Goal: Task Accomplishment & Management: Manage account settings

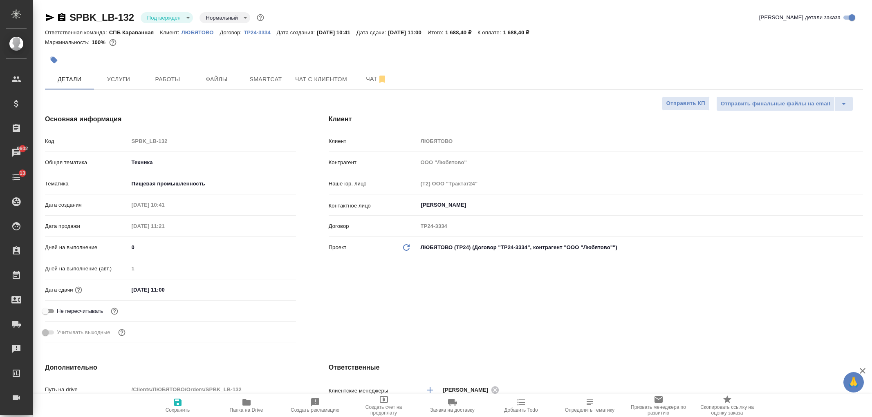
select select "RU"
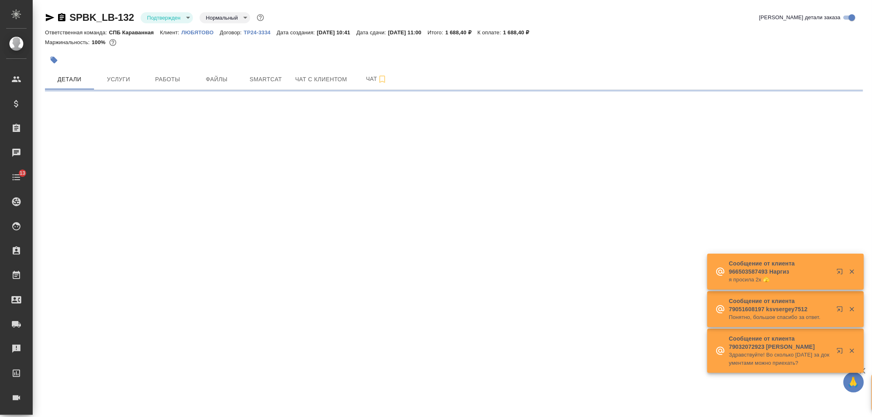
select select "RU"
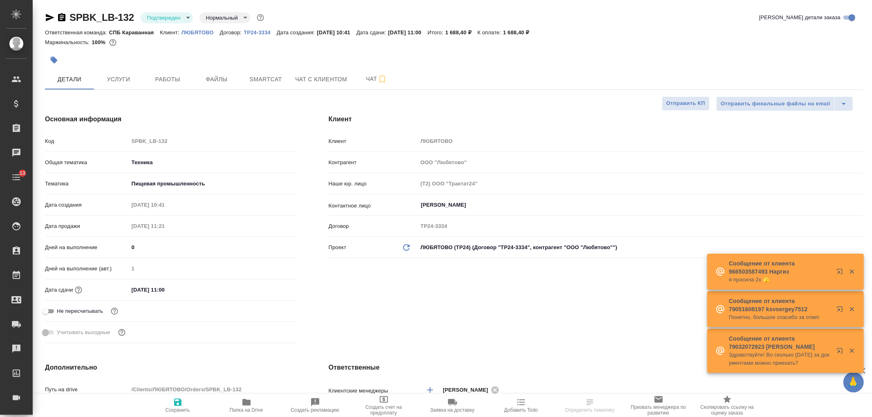
type textarea "x"
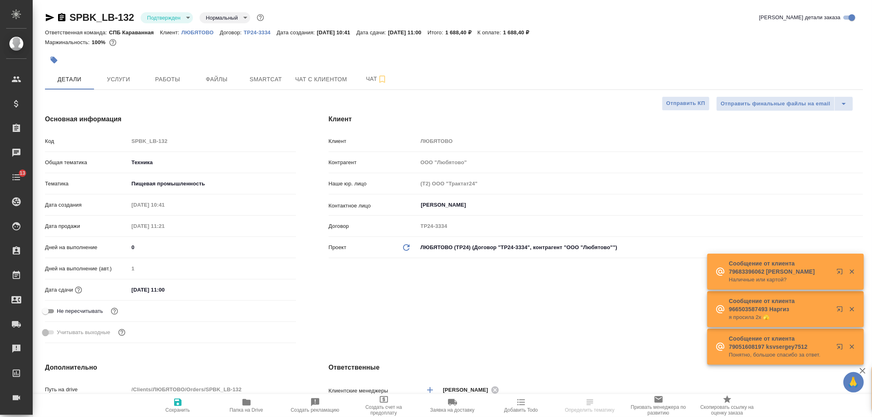
type textarea "x"
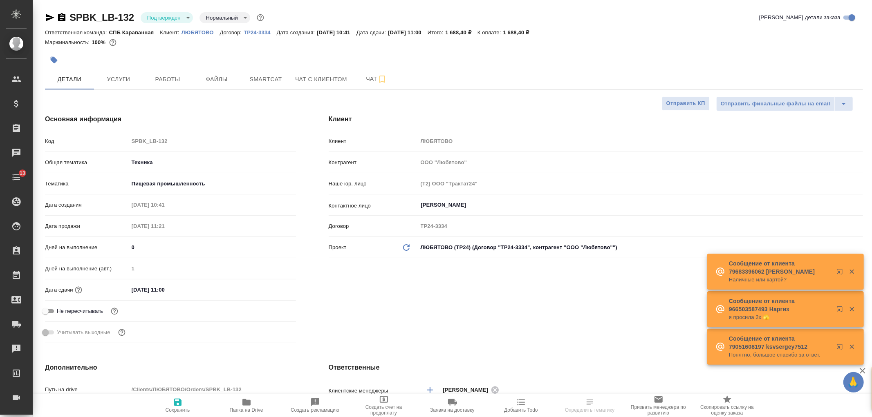
type textarea "x"
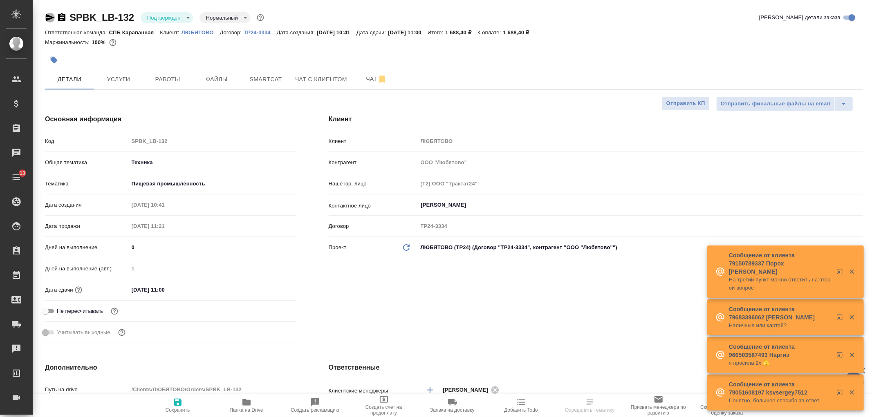
click at [49, 17] on icon "button" at bounding box center [50, 18] width 10 height 10
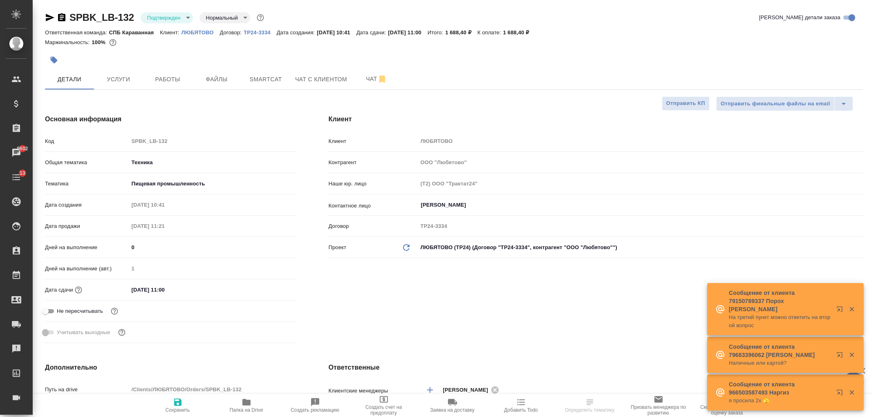
select select "RU"
type textarea "x"
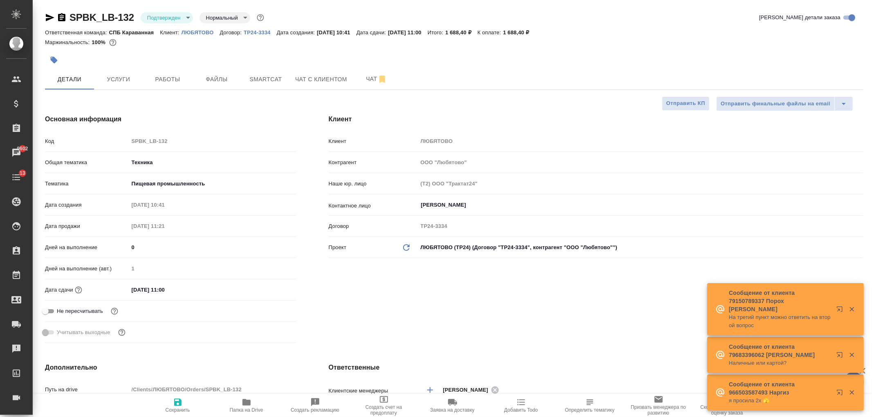
type textarea "x"
click at [871, 49] on div "SPBK_LB-132 Подтвержден confirmed Нормальный normal Кратко детали заказа Ответс…" at bounding box center [452, 422] width 839 height 844
drag, startPoint x: 871, startPoint y: 62, endPoint x: 871, endPoint y: 79, distance: 17.2
click at [871, 79] on div "SPBK_LB-132 Подтвержден confirmed Нормальный normal Кратко детали заказа Ответс…" at bounding box center [452, 422] width 839 height 844
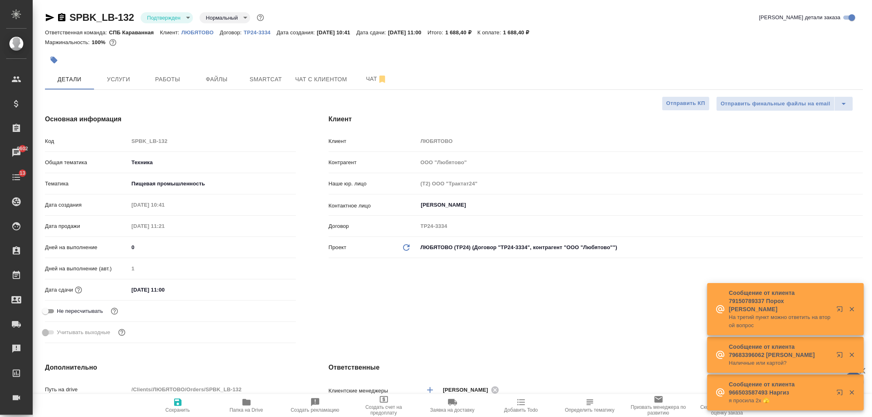
click at [521, 306] on div "Клиент Клиент ЛЮБЯТОВО Контрагент ООО "Любятово" Наше юр. лицо (Т2) ООО "Тракта…" at bounding box center [595, 230] width 567 height 265
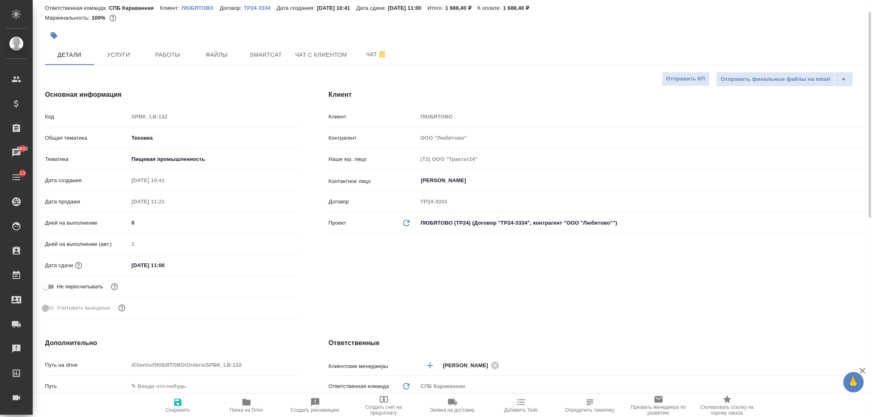
click at [521, 306] on div "Клиент Клиент ЛЮБЯТОВО Контрагент ООО "Любятово" Наше юр. лицо (Т2) ООО "Тракта…" at bounding box center [595, 206] width 567 height 265
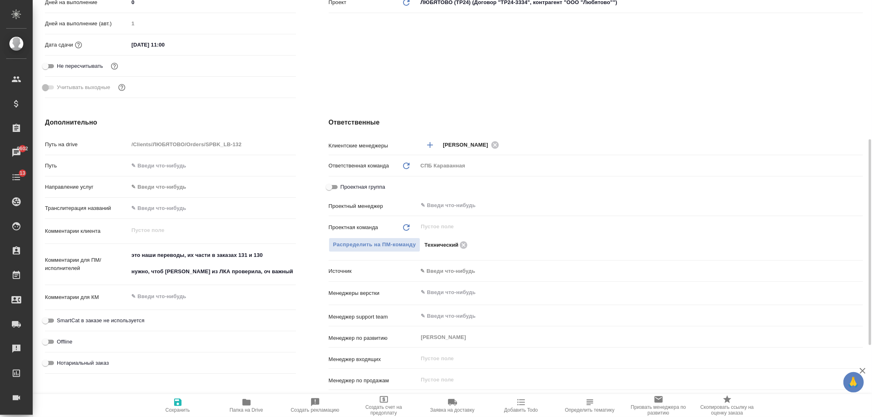
scroll to position [257, 0]
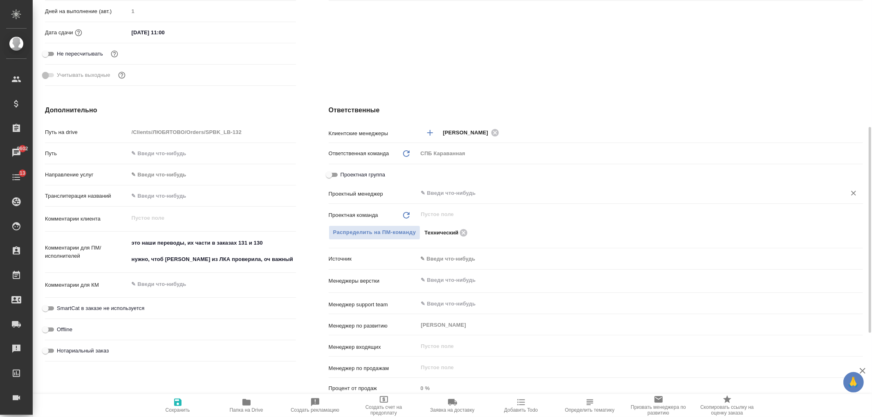
click at [442, 193] on input "text" at bounding box center [626, 193] width 413 height 10
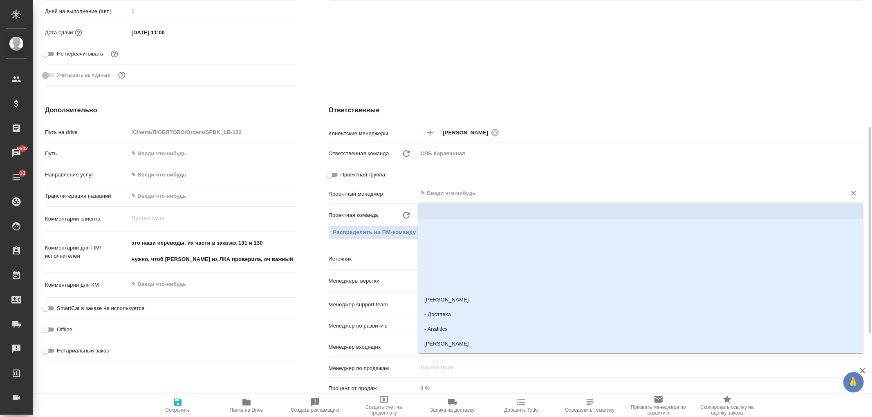
click at [308, 220] on div "Дополнительно Путь на drive /Clients/ЛЮБЯТОВО/Orders/SPBK_LB-132 Путь Направлен…" at bounding box center [171, 254] width 284 height 330
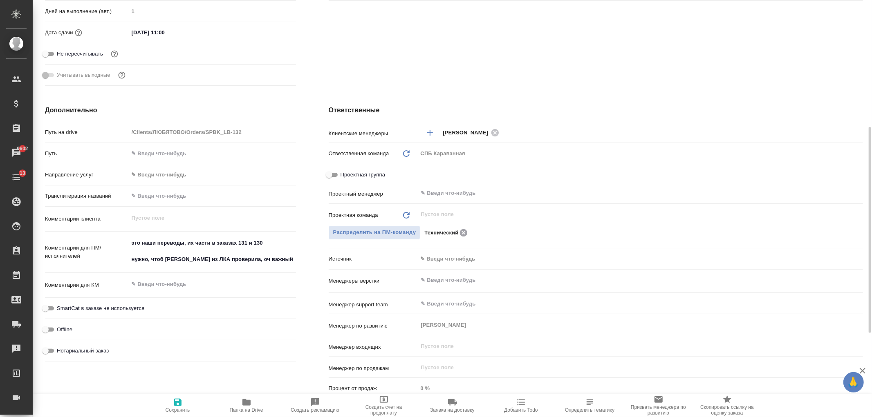
click at [462, 229] on icon at bounding box center [462, 232] width 7 height 7
type textarea "x"
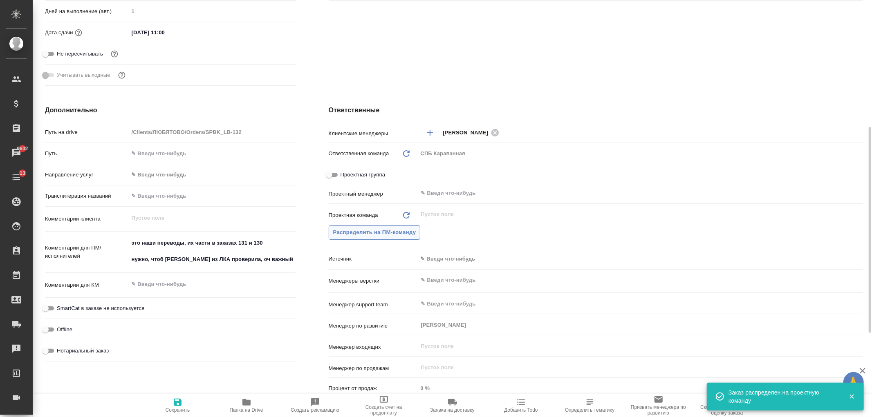
click at [374, 236] on span "Распределить на ПМ-команду" at bounding box center [374, 232] width 83 height 9
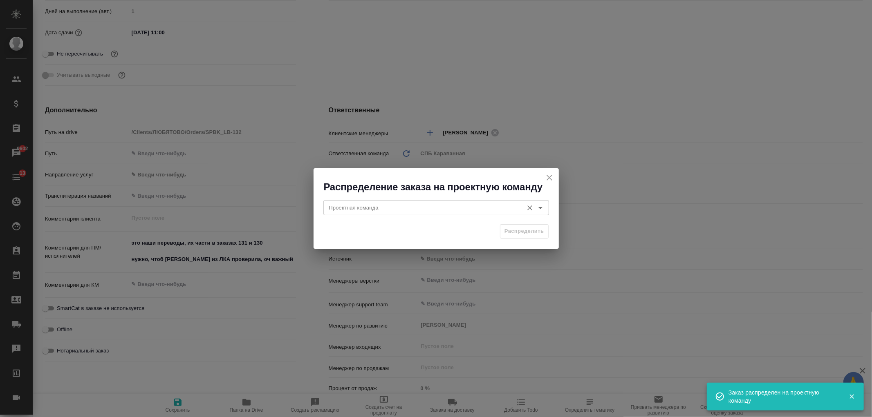
click at [387, 211] on input "Проектная команда" at bounding box center [422, 208] width 193 height 10
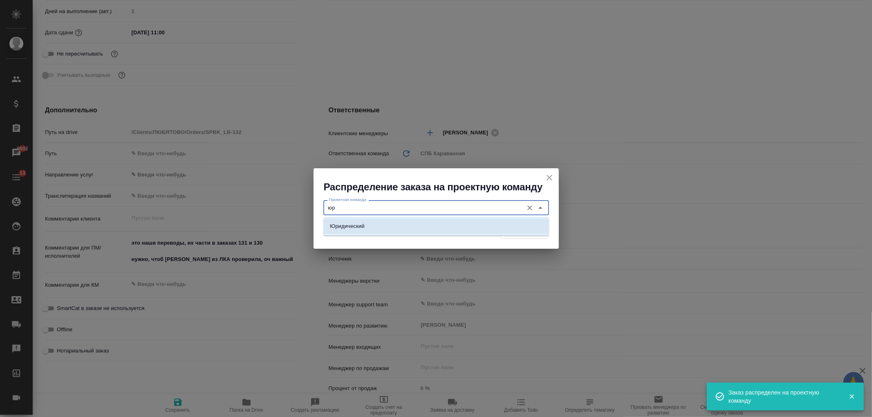
click at [431, 233] on li "Юридический" at bounding box center [436, 226] width 226 height 15
type input "Юридический"
click at [519, 228] on span "Распределить" at bounding box center [524, 231] width 40 height 9
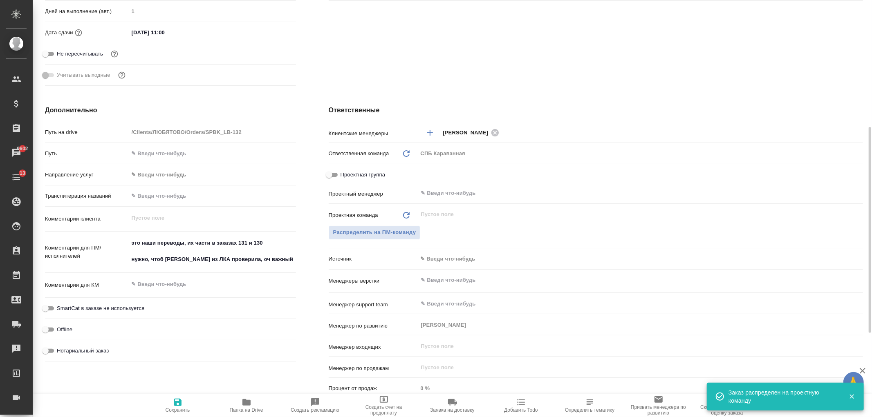
type textarea "x"
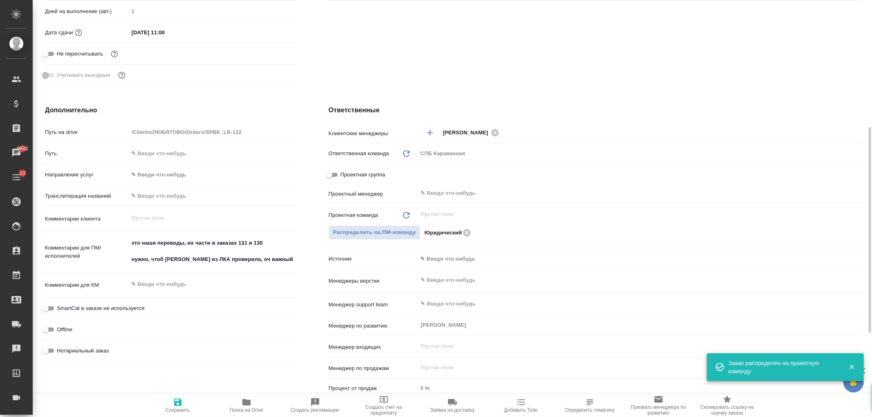
click at [173, 410] on span "Сохранить" at bounding box center [178, 410] width 25 height 6
type textarea "x"
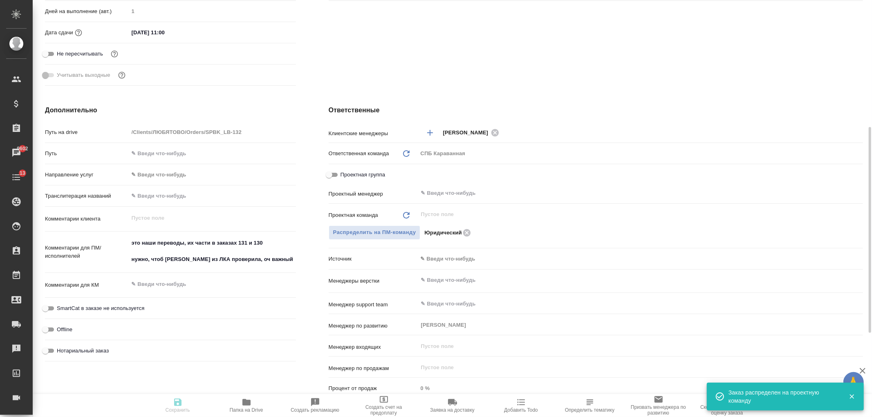
type textarea "x"
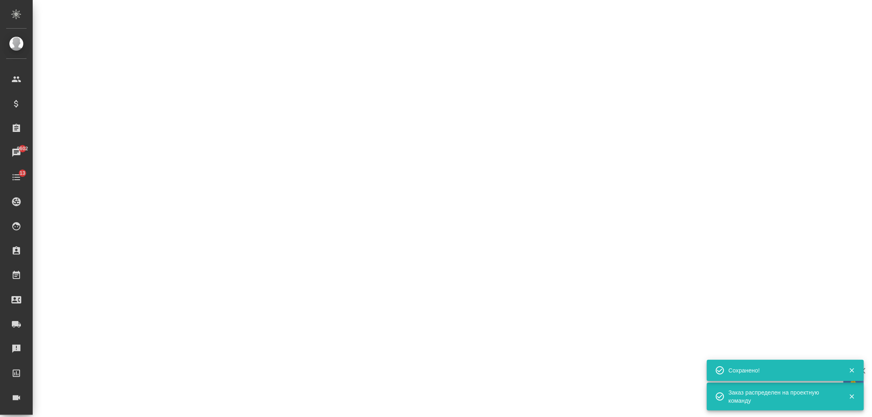
select select "RU"
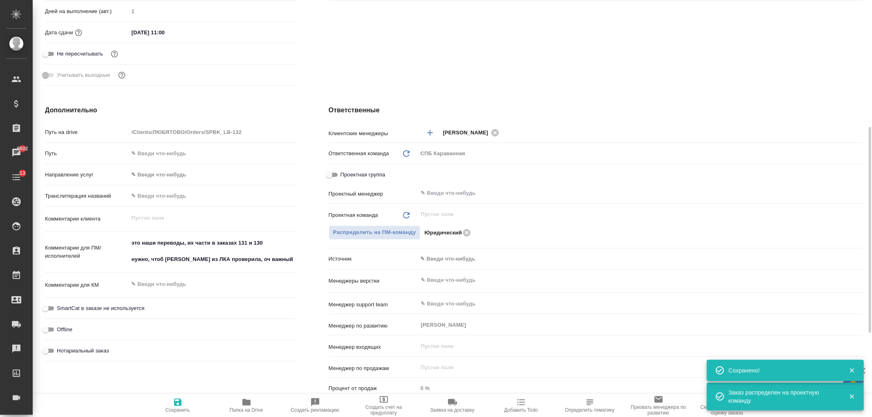
type textarea "x"
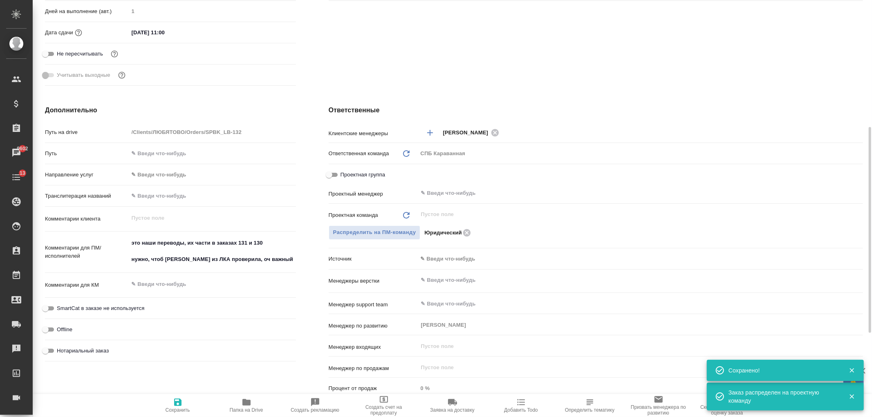
type textarea "x"
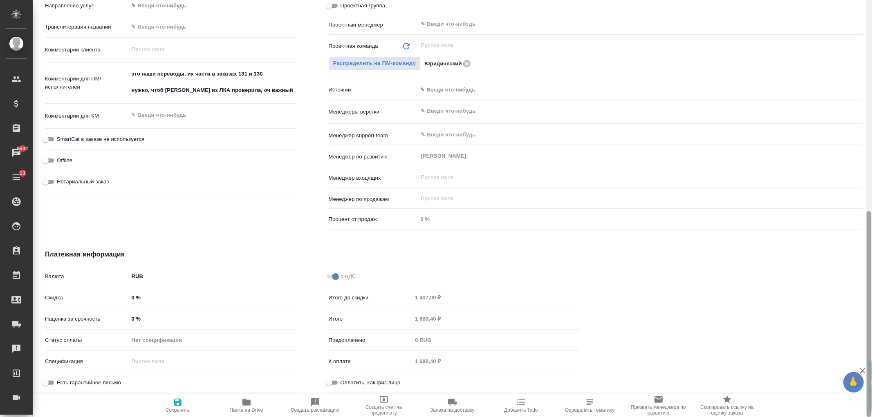
drag, startPoint x: 871, startPoint y: 190, endPoint x: 871, endPoint y: 179, distance: 11.4
click at [871, 179] on div at bounding box center [869, 208] width 6 height 417
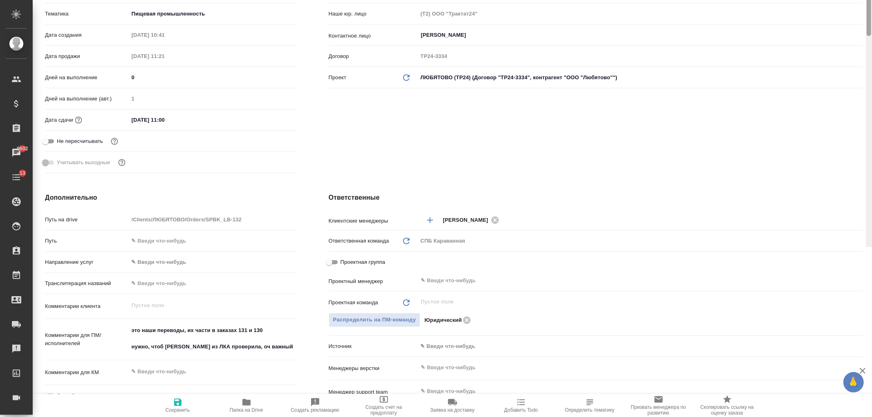
scroll to position [0, 0]
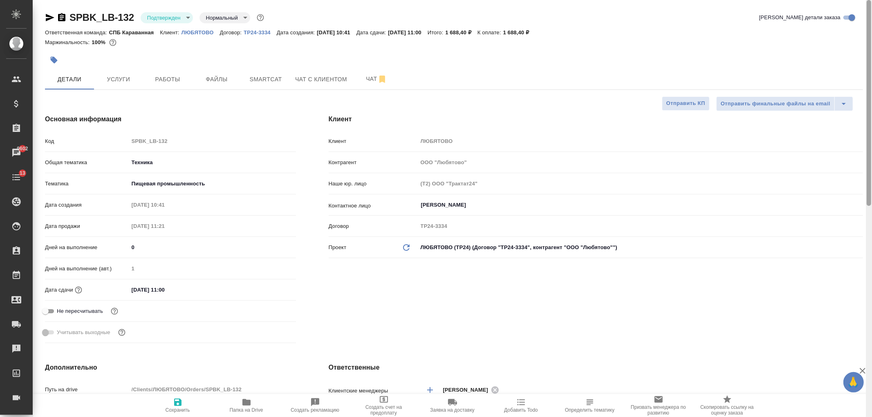
drag, startPoint x: 867, startPoint y: 275, endPoint x: 850, endPoint y: 6, distance: 269.9
click at [850, 6] on div "SPBK_LB-132 Подтвержден confirmed Нормальный normal Кратко детали заказа Ответс…" at bounding box center [452, 208] width 839 height 417
type textarea "x"
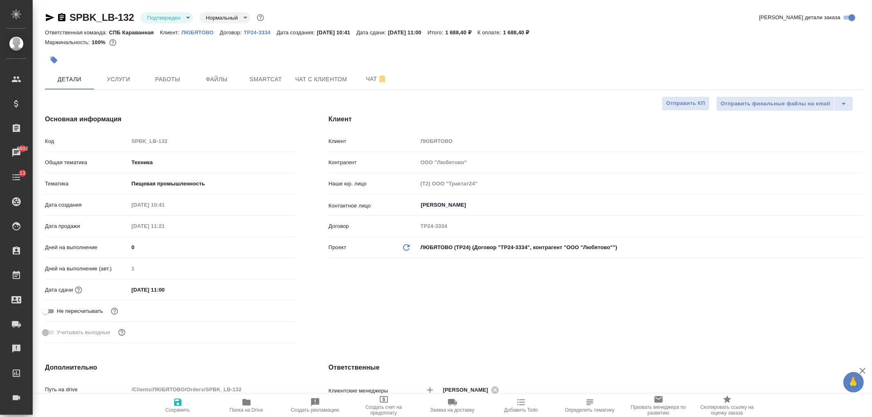
type textarea "x"
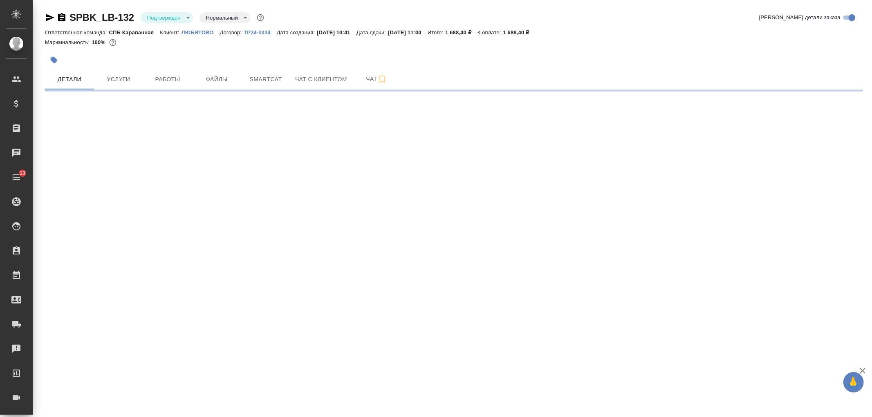
select select "RU"
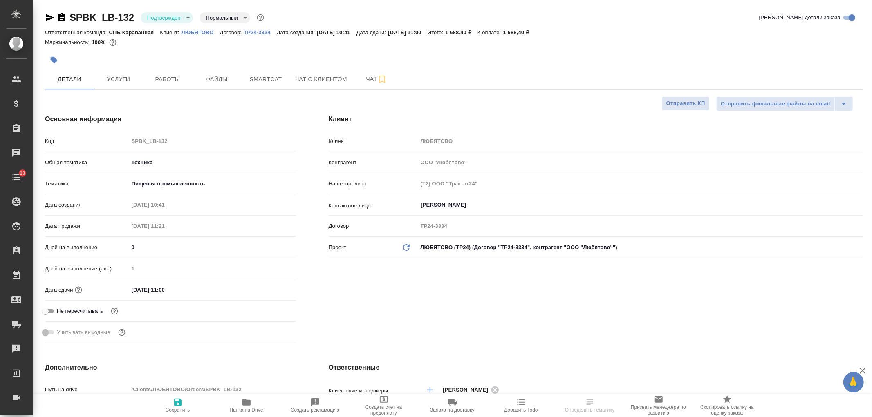
type textarea "x"
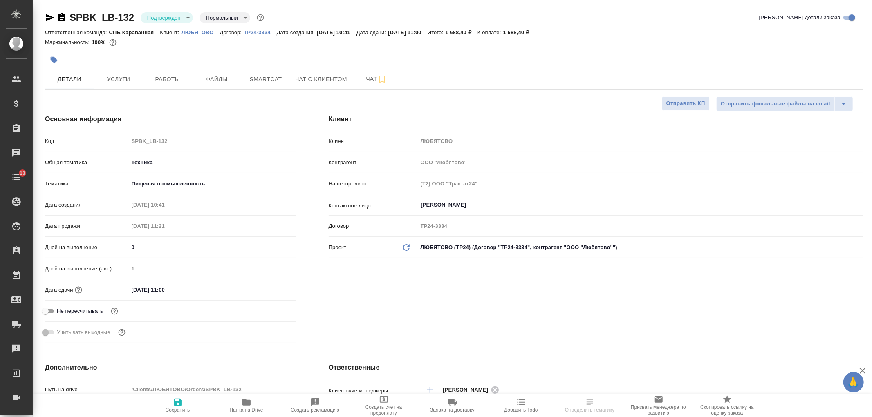
type textarea "x"
type input "Сеитов Павел"
click at [703, 309] on div "Клиент Клиент ЛЮБЯТОВО Контрагент ООО "Любятово" Наше юр. лицо (Т2) ООО "Тракта…" at bounding box center [595, 230] width 567 height 265
type textarea "x"
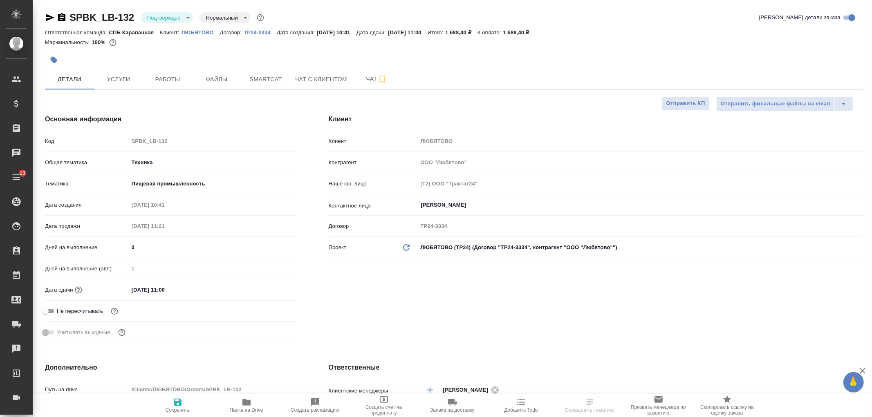
type textarea "x"
select select "RU"
type textarea "x"
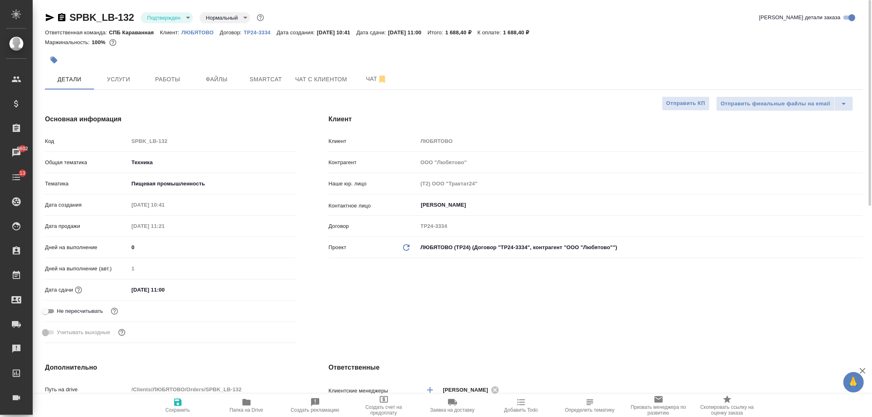
type textarea "x"
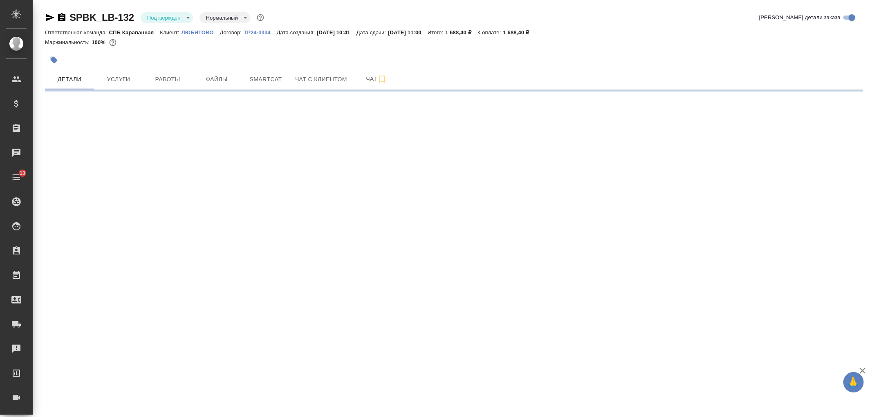
select select "RU"
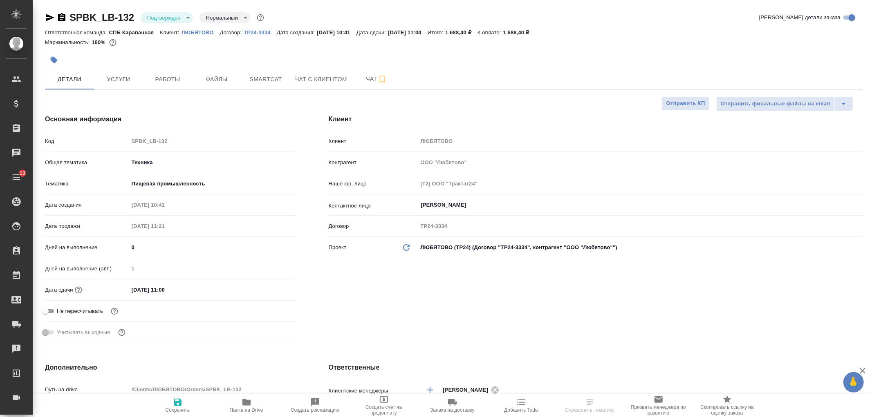
type textarea "x"
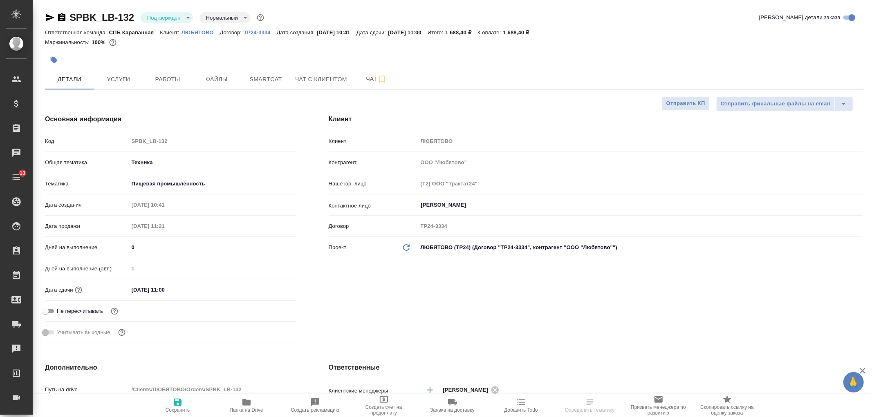
type textarea "x"
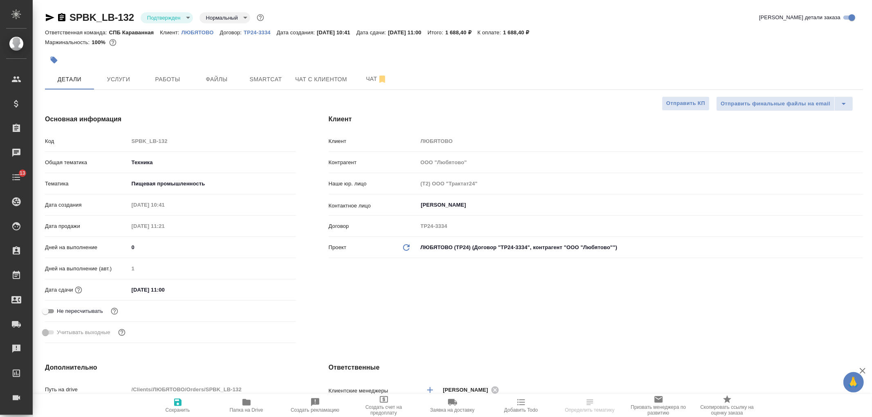
type textarea "x"
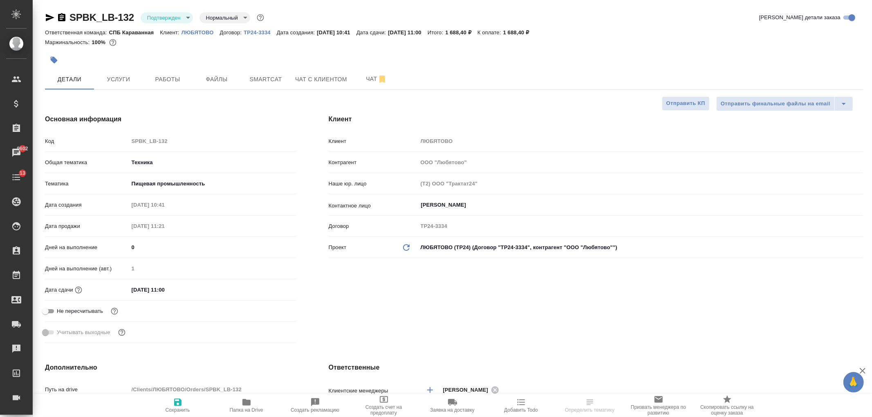
click at [416, 300] on div "Клиент Клиент ЛЮБЯТОВО Контрагент ООО "Любятово" Наше юр. лицо (Т2) ООО "Тракта…" at bounding box center [595, 230] width 567 height 265
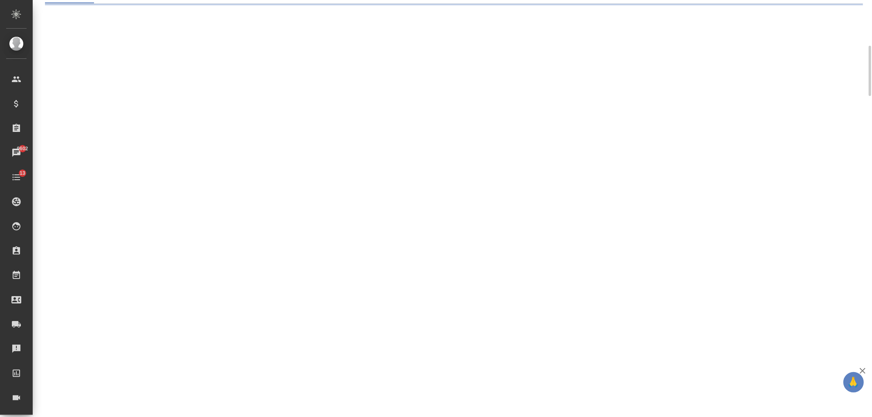
select select "RU"
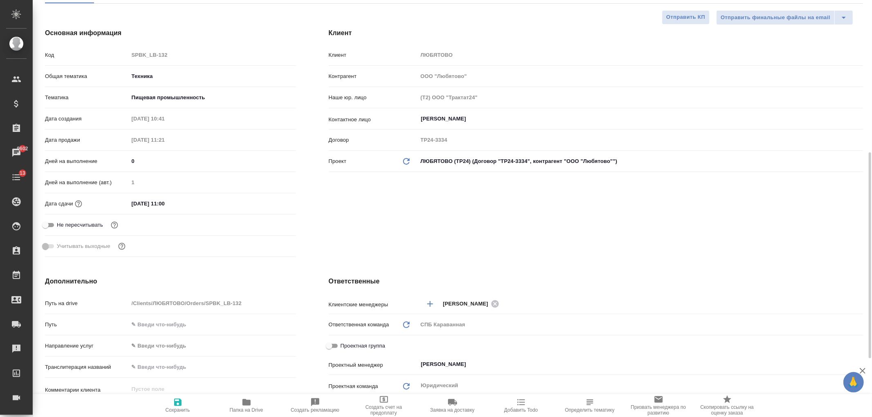
type textarea "x"
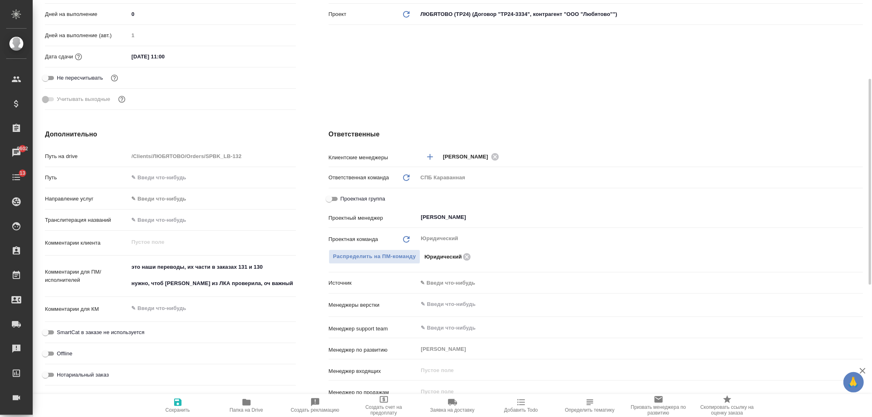
scroll to position [258, 0]
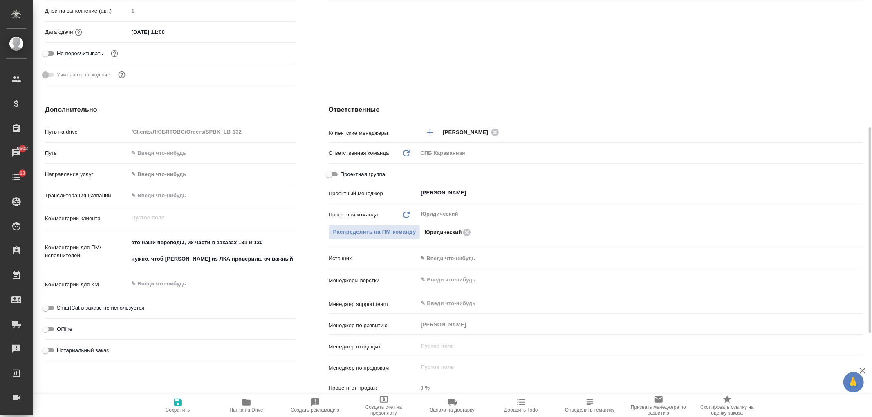
type textarea "x"
click at [280, 240] on textarea "это наши переводы, их части в заказах 131 и 130 нужно, чтоб Сабина из ЛКА прове…" at bounding box center [212, 251] width 167 height 30
click at [275, 242] on textarea "это наши переводы, их части в заказах 131 и 130 нужно, чтоб Сабина из ЛКА прове…" at bounding box center [212, 251] width 166 height 30
type textarea "это наши переводы, их части в заказах 131 и 130. нужно, чтоб Сабина из ЛКА пров…"
type textarea "x"
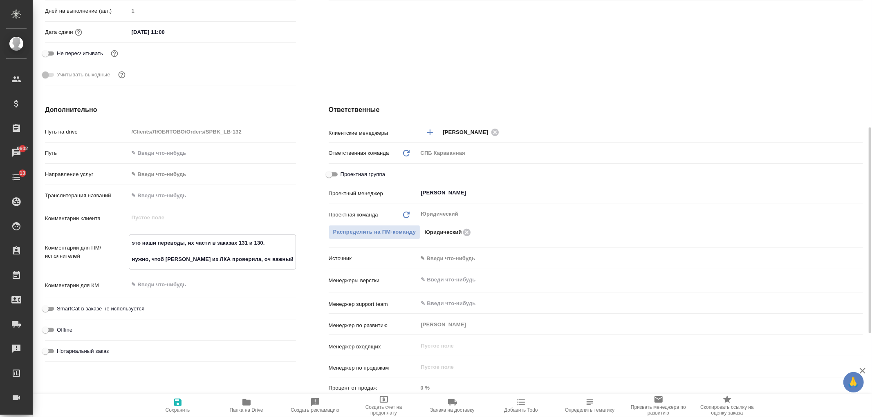
type textarea "x"
type textarea "это наши переводы, их части в заказах 131 и 130. нужно, чтоб Сабина из ЛКА пров…"
type textarea "x"
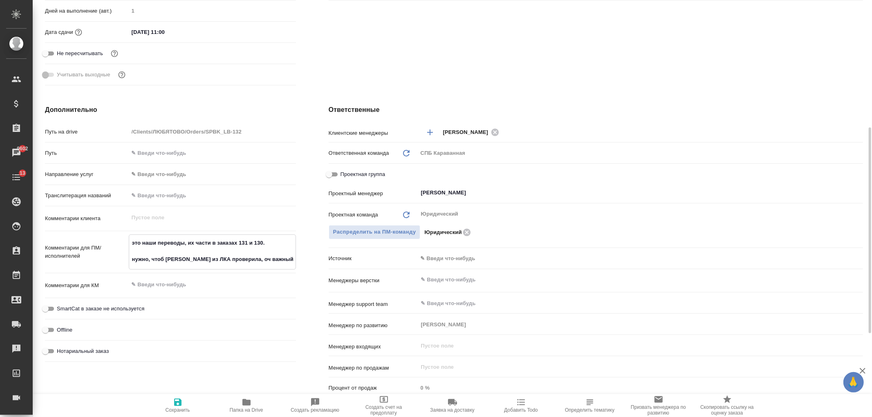
type textarea "x"
type textarea "это наши переводы, их части в заказах 131 и 130. в нужно, чтоб Сабина из ЛКА пр…"
type textarea "x"
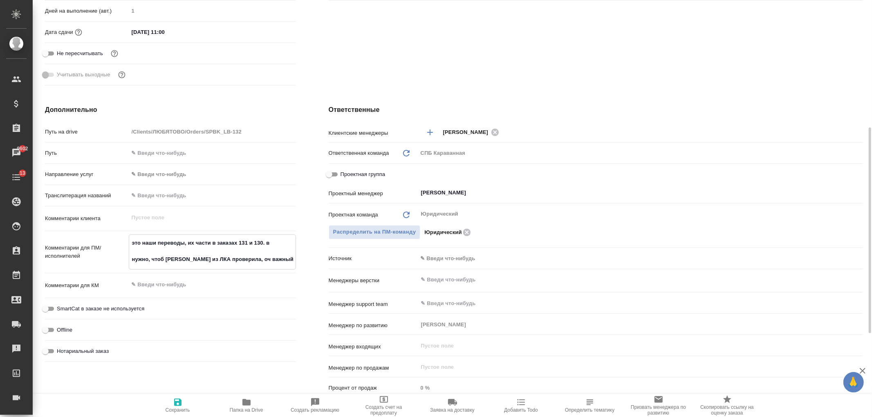
type textarea "x"
type textarea "это наши переводы, их части в заказах 131 и 130. вк нужно, чтоб Сабина из ЛКА п…"
type textarea "x"
type textarea "это наши переводы, их части в заказах 131 и 130. вку нужно, чтоб Сабина из ЛКА …"
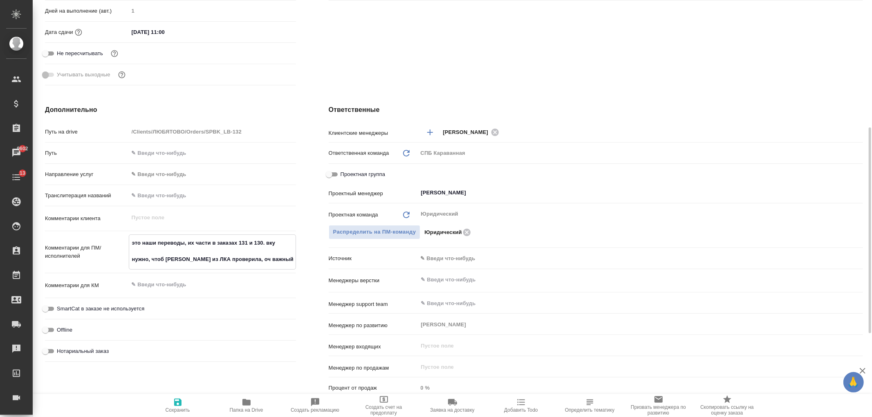
type textarea "x"
type textarea "это наши переводы, их части в заказах 131 и 130. вкус нужно, чтоб Сабина из ЛКА…"
type textarea "x"
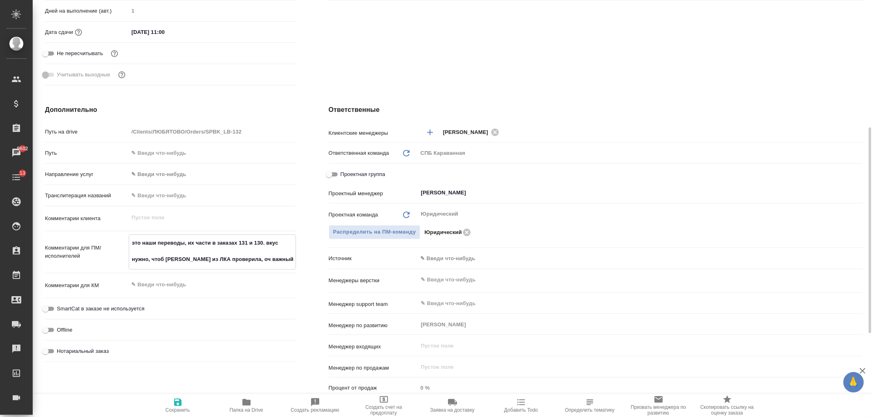
type textarea "x"
type textarea "это наши переводы, их части в заказах 131 и 130. вкусо нужно, чтоб Сабина из ЛК…"
type textarea "x"
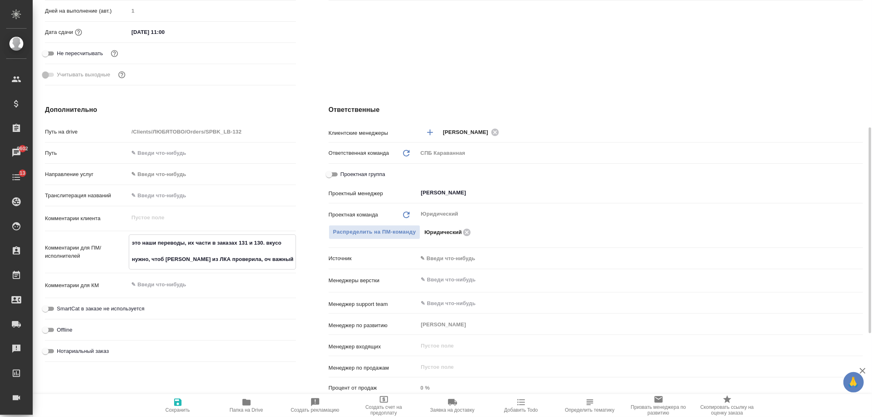
type textarea "x"
type textarea "это наши переводы, их части в заказах 131 и 130. вкусовы нужно, чтоб Сабина из …"
type textarea "x"
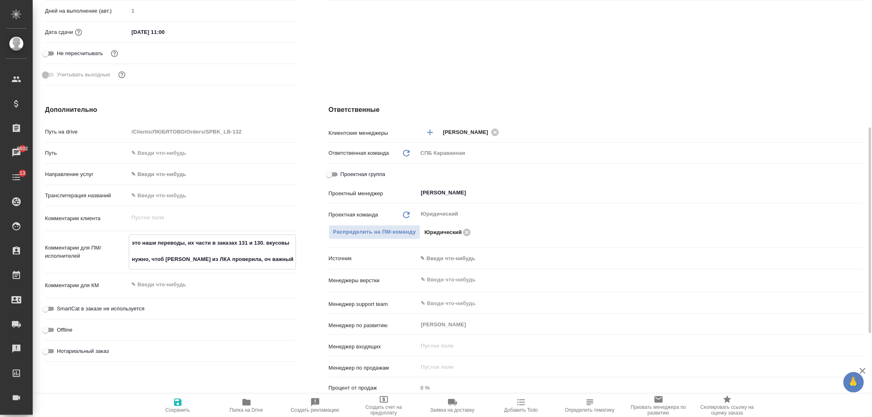
type textarea "это наши переводы, их части в заказах 131 и 130. вкусовые нужно, чтоб Сабина из…"
type textarea "x"
type textarea "это наши переводы, их части в заказах 131 и 130. вкусовые нужно, чтоб Сабина из…"
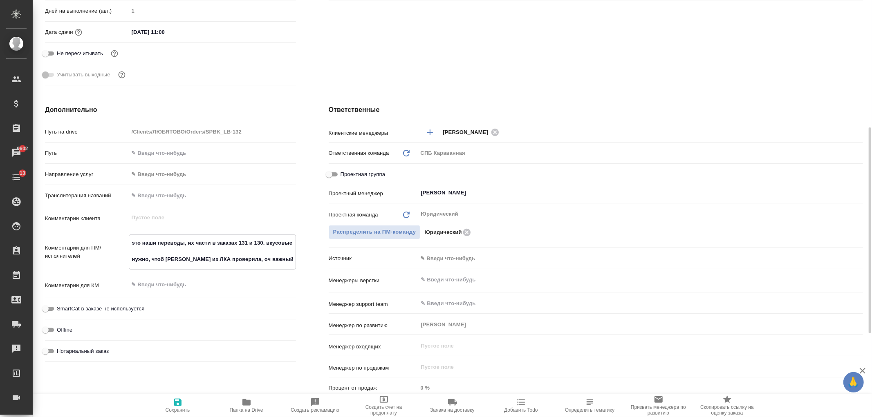
type textarea "x"
type textarea "это наши переводы, их части в заказах 131 и 130. вкусовые п нужно, чтоб Сабина …"
type textarea "x"
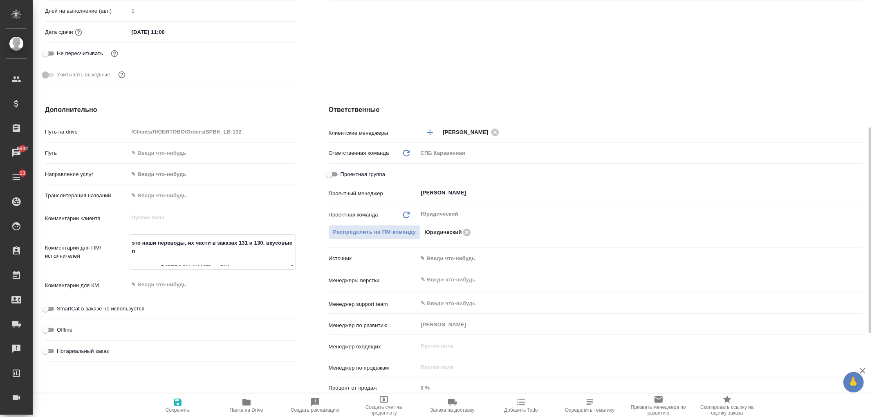
type textarea "x"
type textarea "это наши переводы, их части в заказах 131 и 130. вкусовые пр нужно, чтоб Сабина…"
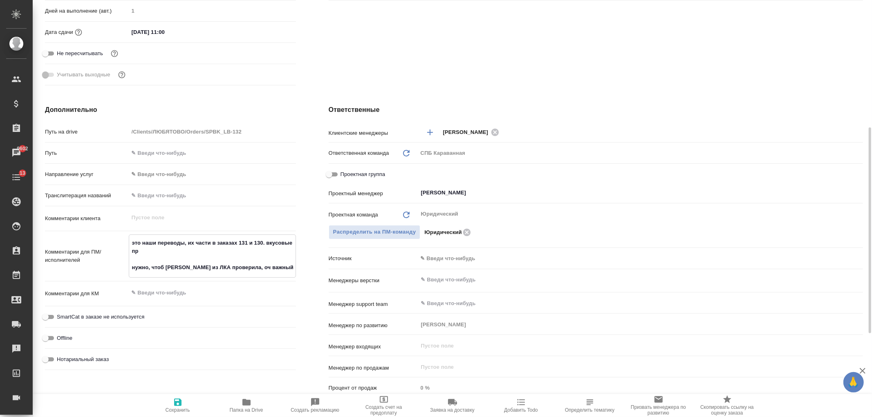
type textarea "x"
type textarea "это наши переводы, их части в заказах 131 и 130. вкусовые пра нужно, чтоб Сабин…"
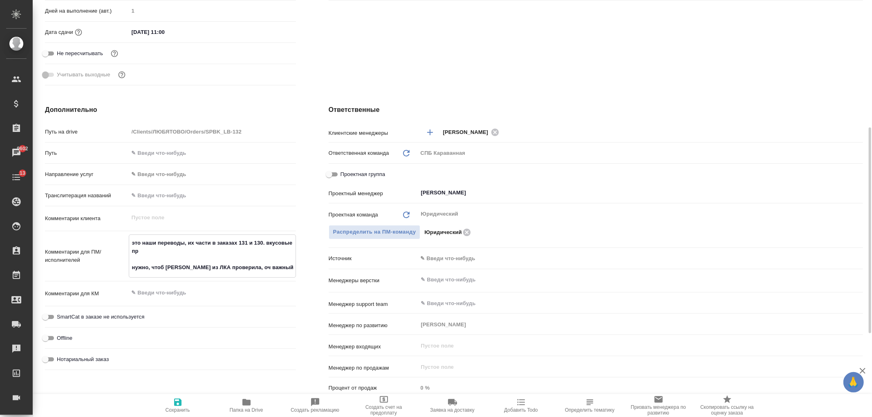
type textarea "x"
type textarea "это наши переводы, их части в заказах 131 и 130. вкусовые прав нужно, чтоб Саби…"
type textarea "x"
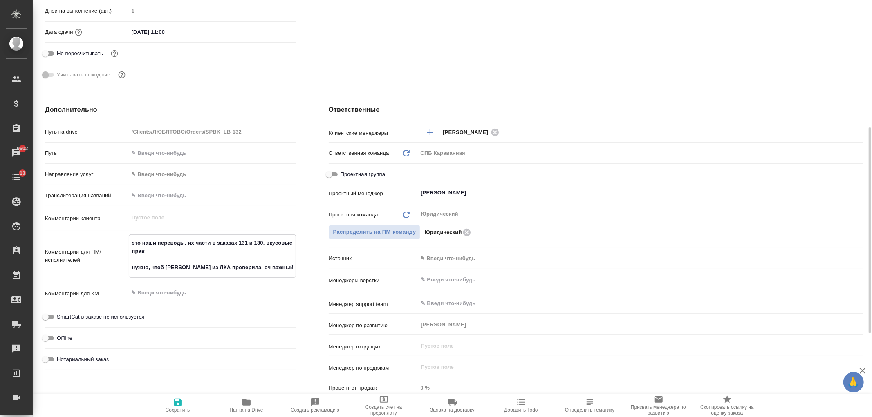
type textarea "x"
type textarea "это наши переводы, их части в заказах 131 и 130. вкусовые правк нужно, чтоб Саб…"
type textarea "x"
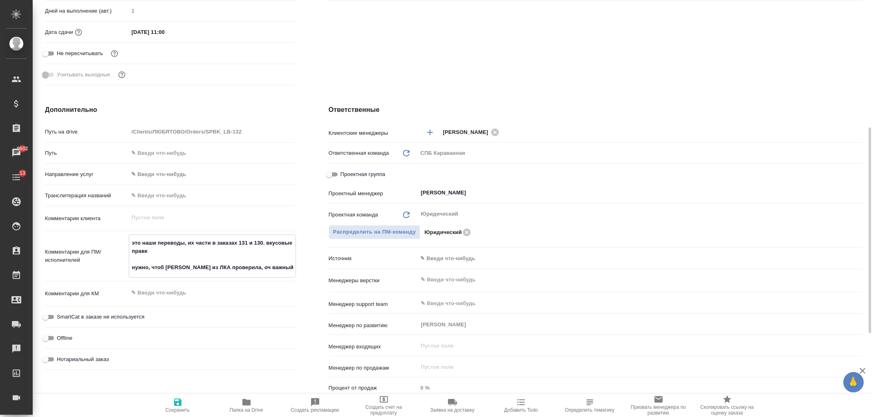
type textarea "это наши переводы, их части в заказах 131 и 130. вкусовые правки нужно, чтоб Са…"
type textarea "x"
type textarea "это наши переводы, их части в заказах 131 и 130. вкусовые правки нужно, чтоб Са…"
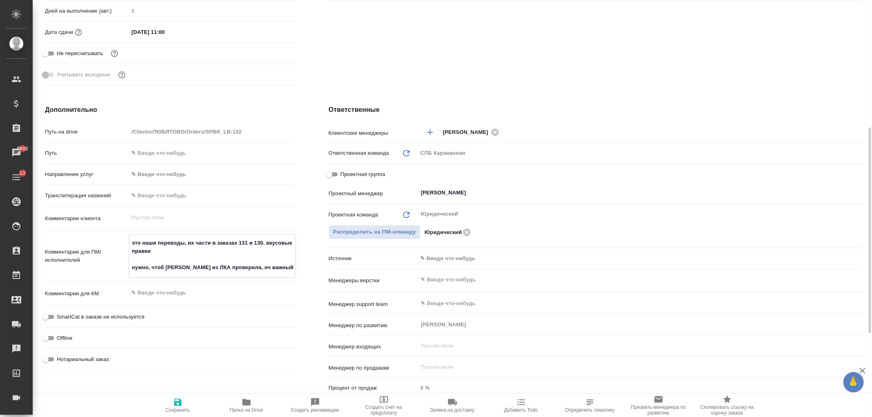
type textarea "x"
type textarea "это наши переводы, их части в заказах 131 и 130. вкусовые правки н нужно, чтоб …"
type textarea "x"
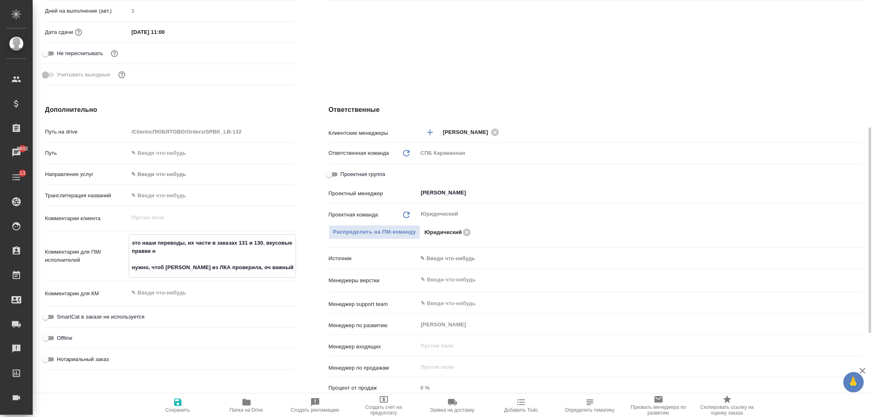
type textarea "x"
type textarea "это наши переводы, их части в заказах 131 и 130. вкусовые правки не нужно, чтоб…"
type textarea "x"
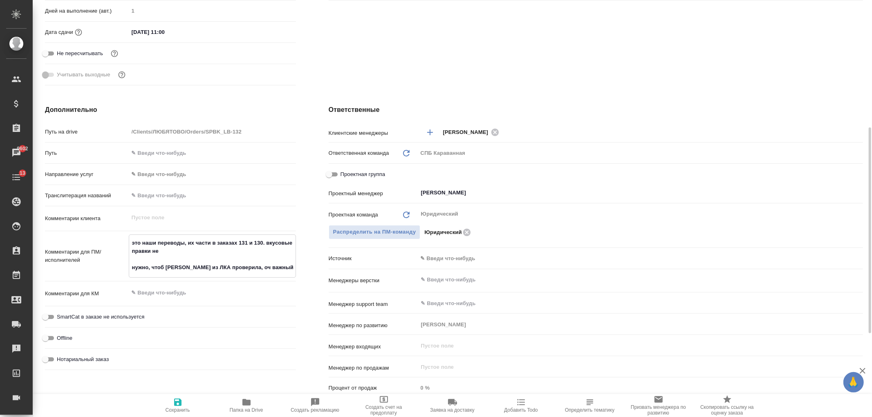
type textarea "x"
type textarea "это наши переводы, их части в заказах 131 и 130. вкусовые правки не нужно, чтоб…"
type textarea "x"
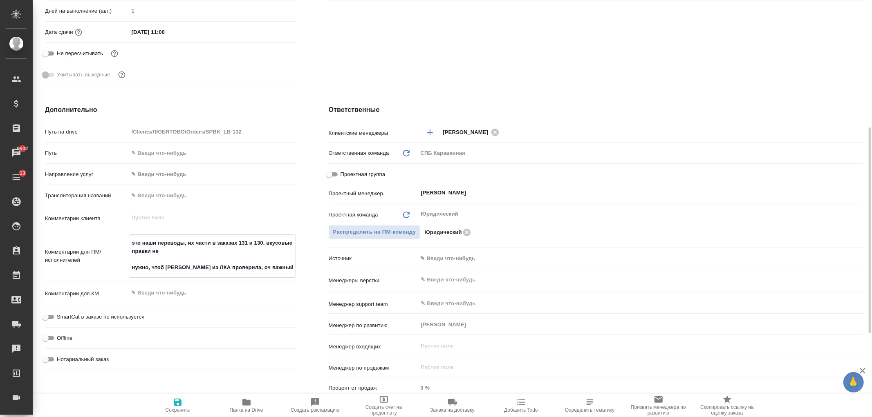
type textarea "это наши переводы, их части в заказах 131 и 130. вкусовые правки не в нужно, чт…"
type textarea "x"
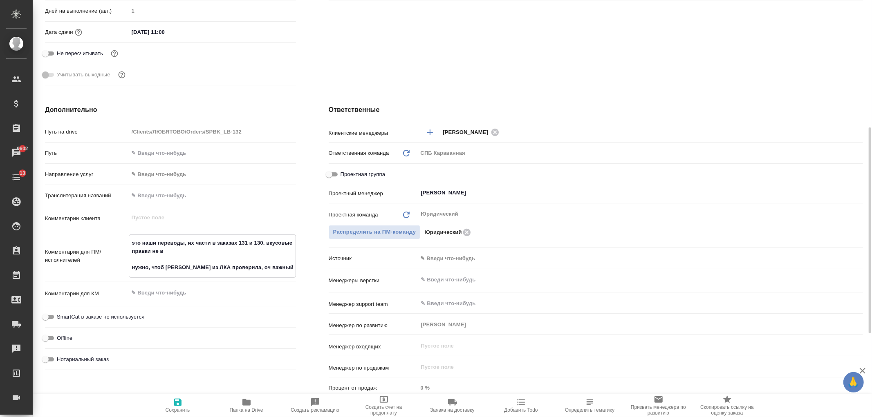
type textarea "это наши переводы, их части в заказах 131 и 130. вкусовые правки не вн нужно, ч…"
type textarea "x"
type textarea "это наши переводы, их части в заказах 131 и 130. вкусовые правки не вно нужно, …"
type textarea "x"
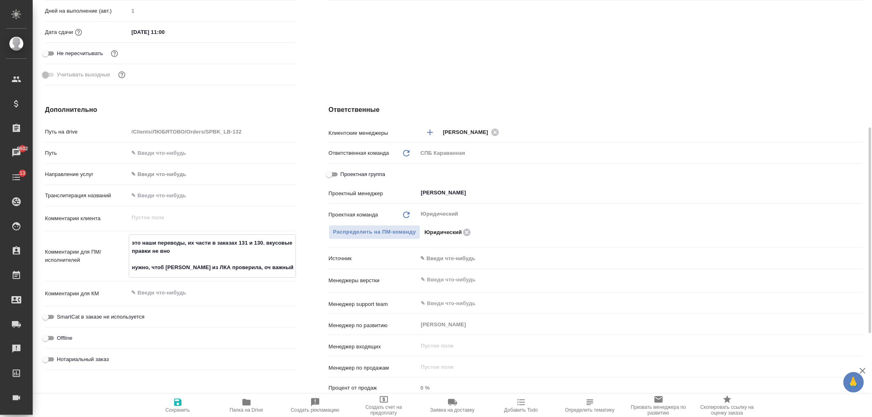
type textarea "x"
type textarea "это наши переводы, их части в заказах 131 и 130. вкусовые правки не внос нужно,…"
type textarea "x"
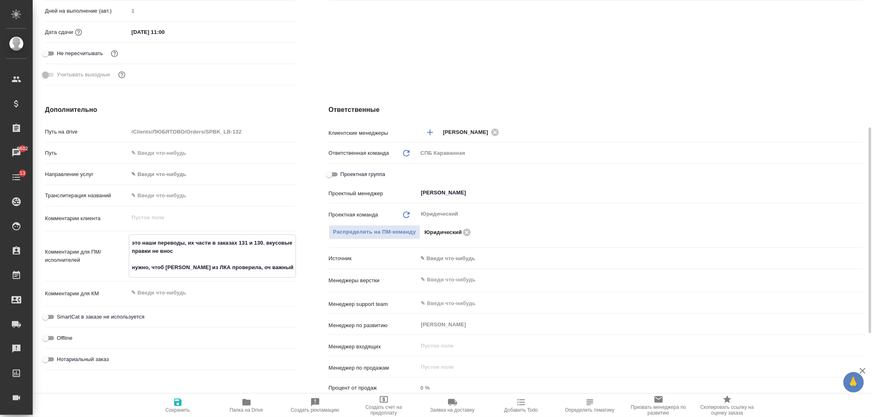
type textarea "x"
type textarea "это наши переводы, их части в заказах 131 и 130. вкусовые правки не вноси нужно…"
type textarea "x"
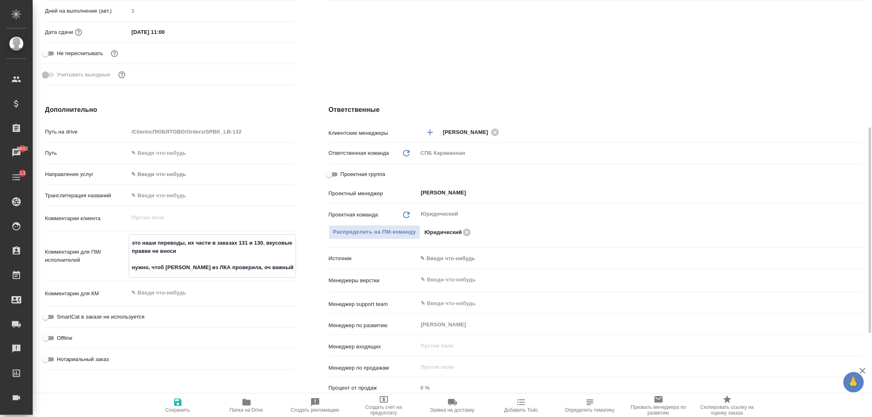
type textarea "это наши переводы, их части в заказах 131 и 130. вкусовые правки не вносим нужн…"
type textarea "x"
type textarea "это наши переводы, их части в заказах 131 и 130. вкусовые правки не вносим нужн…"
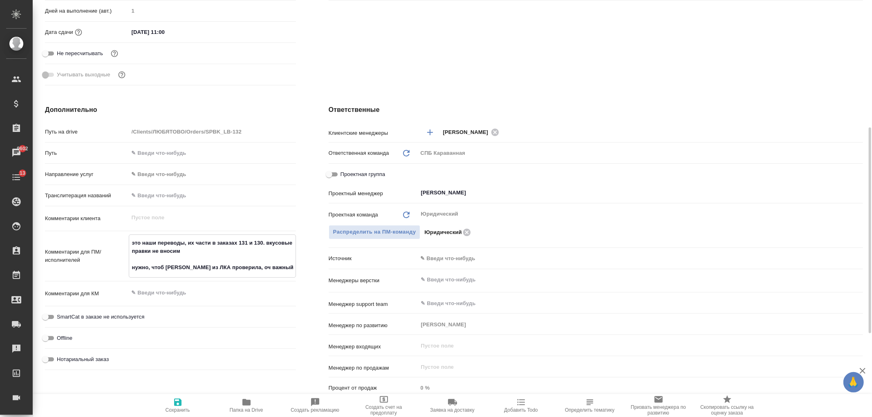
type textarea "x"
type textarea "это наши переводы, их части в заказах 131 и 130. вкусовые правки не вносим т ну…"
type textarea "x"
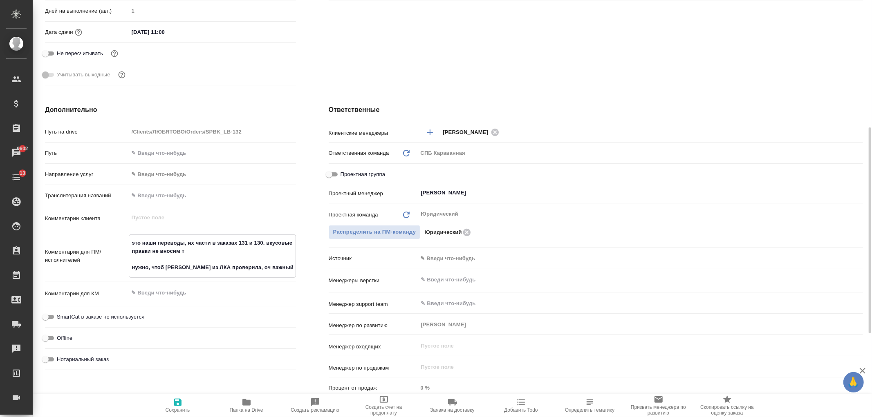
type textarea "x"
type textarea "это наши переводы, их части в заказах 131 и 130. вкусовые правки не вносим нужн…"
type textarea "x"
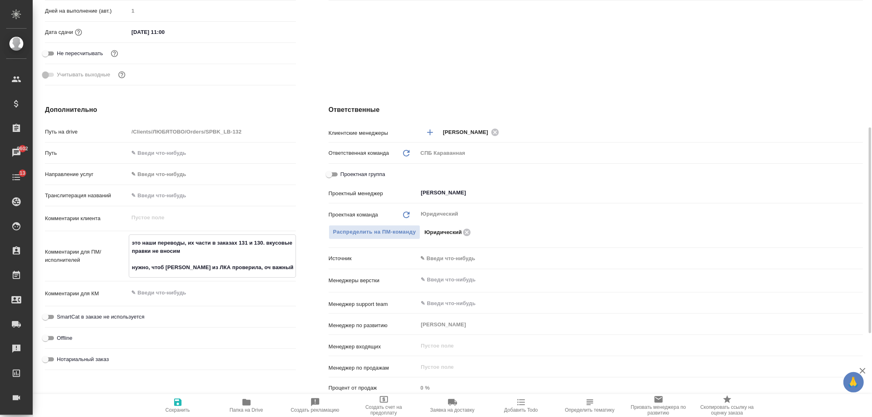
type textarea "x"
type textarea "это наши переводы, их части в заказах 131 и 130. вкусовые правки не вносим нужн…"
type textarea "x"
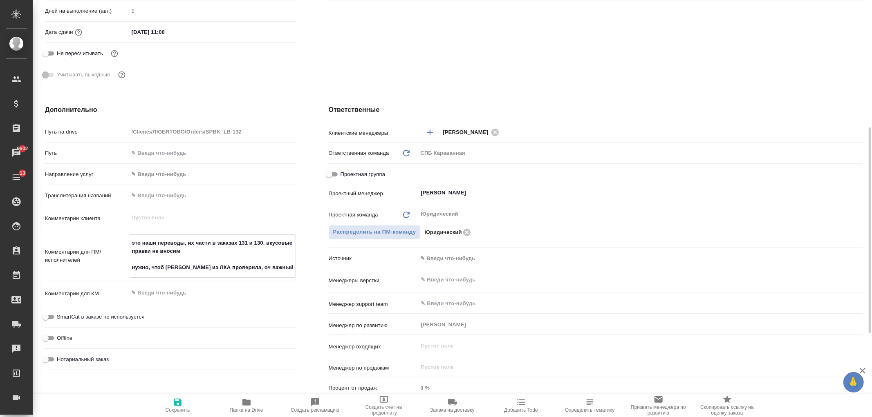
type textarea "это наши переводы, их части в заказах 131 и 130. вкусовые правки не вносим, нуж…"
type textarea "x"
type textarea "это наши переводы, их части в заказах 131 и 130. вкусовые правки не вносим, нуж…"
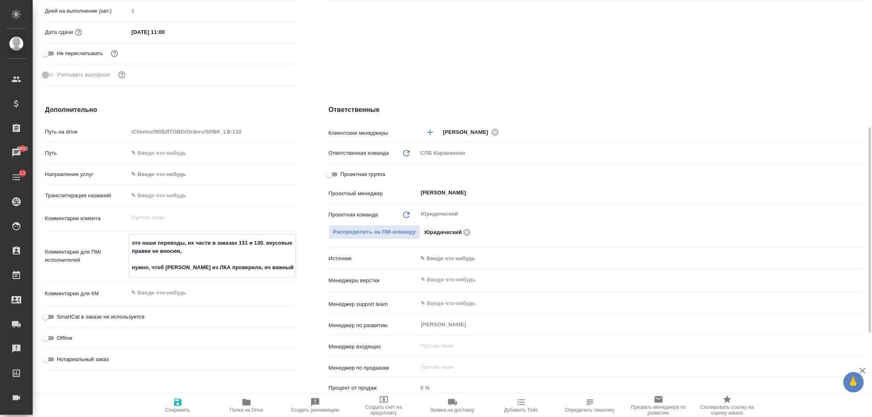
type textarea "x"
type textarea "это наши переводы, их части в заказах 131 и 130. вкусовые правки не вносим, то …"
type textarea "x"
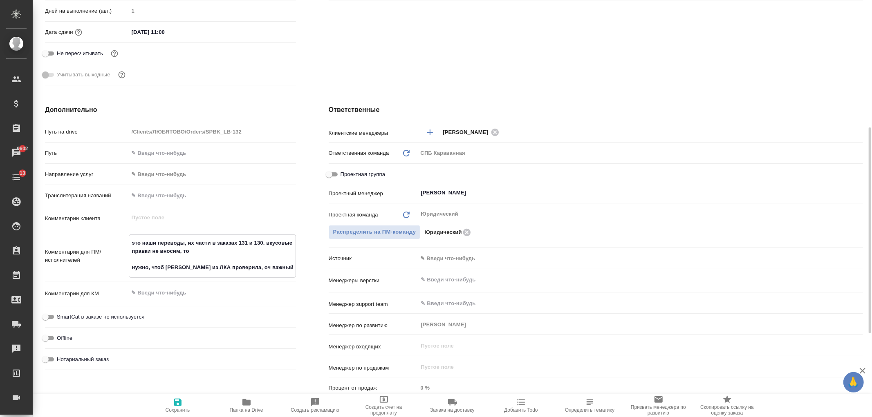
type textarea "x"
type textarea "это наши переводы, их части в заказах 131 и 130. вкусовые правки не вносим, тол…"
type textarea "x"
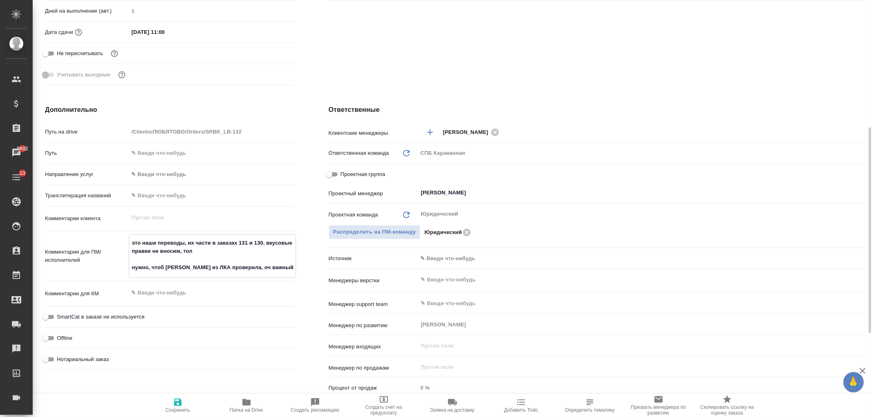
type textarea "x"
type textarea "это наши переводы, их части в заказах 131 и 130. вкусовые правки не вносим, тол…"
type textarea "x"
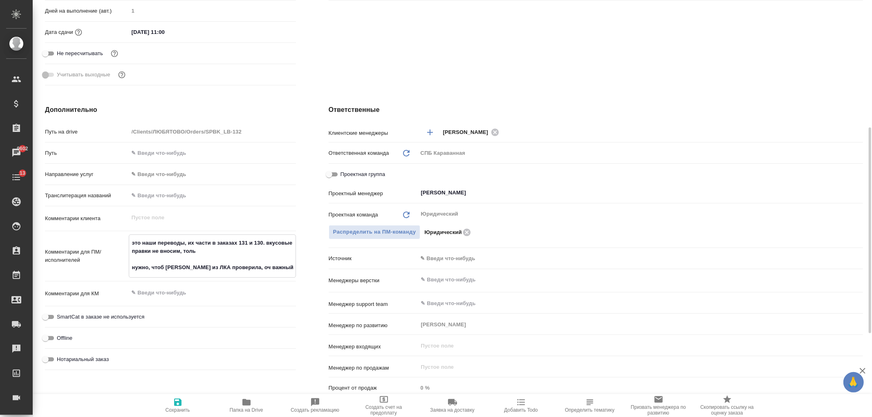
type textarea "это наши переводы, их части в заказах 131 и 130. вкусовые правки не вносим, тол…"
type textarea "x"
type textarea "это наши переводы, их части в заказах 131 и 130. вкусовые правки не вносим, тол…"
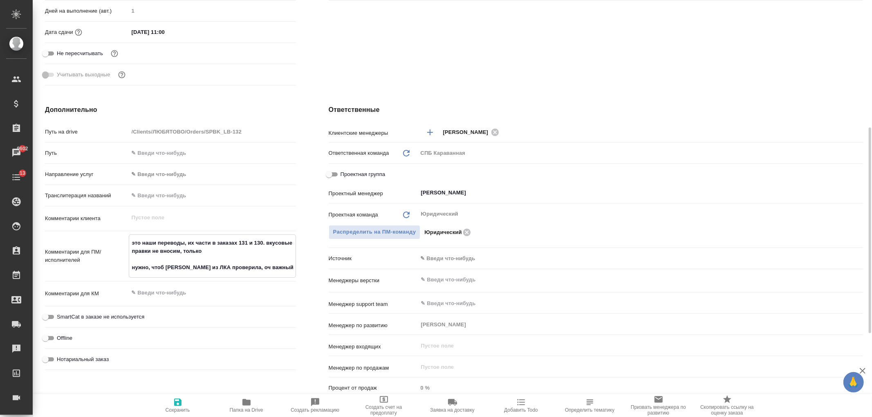
type textarea "x"
type textarea "это наши переводы, их части в заказах 131 и 130. вкусовые правки не вносим, тол…"
type textarea "x"
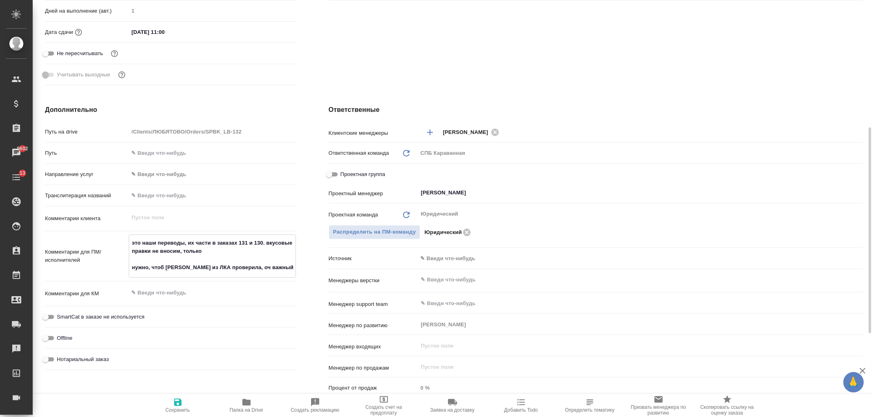
type textarea "x"
type textarea "это наши переводы, их части в заказах 131 и 130. вкусовые правки не вносим, тол…"
type textarea "x"
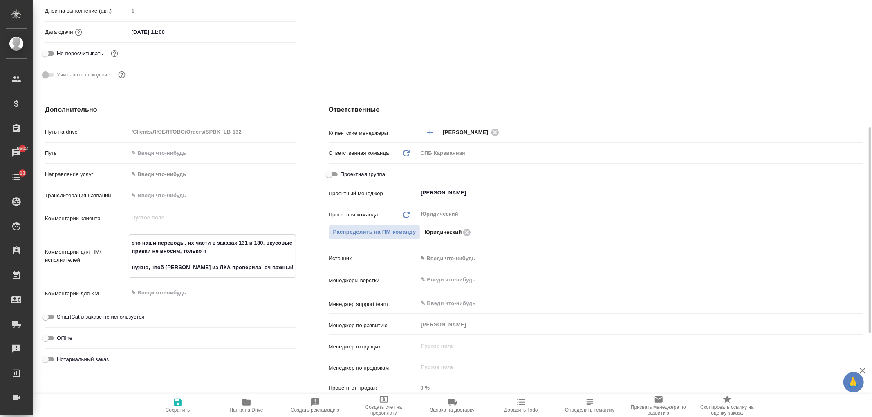
type textarea "x"
type textarea "это наши переводы, их части в заказах 131 и 130. вкусовые правки не вносим, тол…"
type textarea "x"
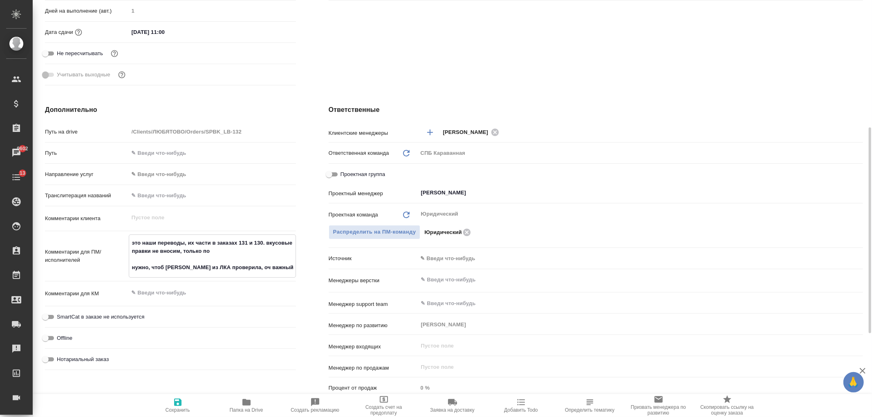
type textarea "это наши переводы, их части в заказах 131 и 130. вкусовые правки не вносим, тол…"
type textarea "x"
type textarea "это наши переводы, их части в заказах 131 и 130. вкусовые правки не вносим, тол…"
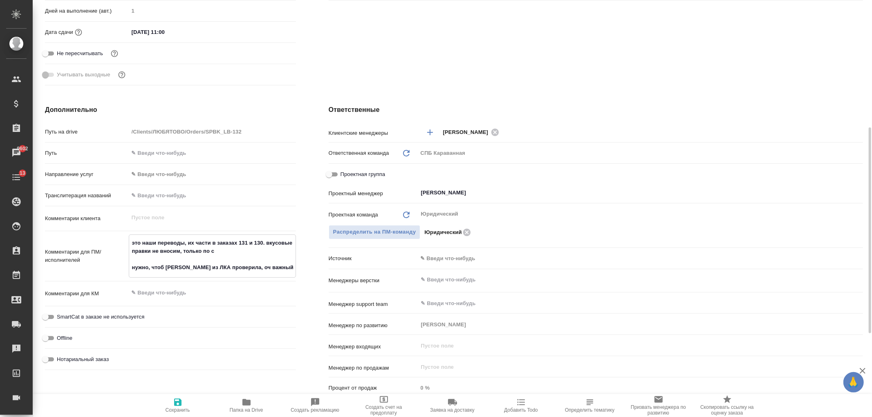
type textarea "x"
type textarea "это наши переводы, их части в заказах 131 и 130. вкусовые правки не вносим, тол…"
type textarea "x"
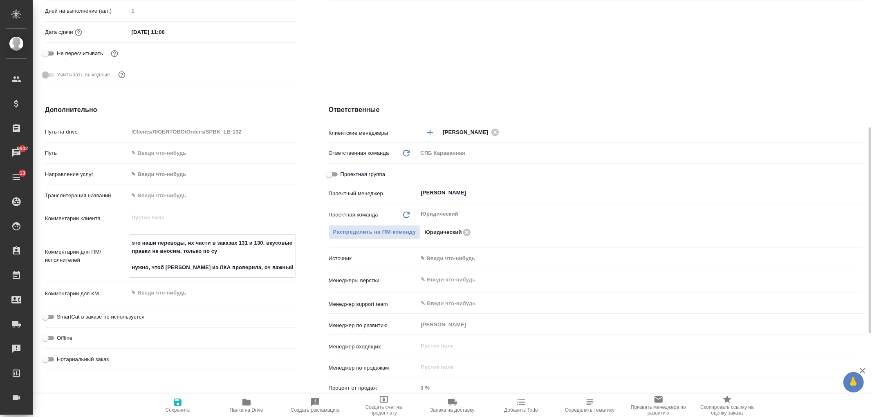
type textarea "x"
type textarea "это наши переводы, их части в заказах 131 и 130. вкусовые правки не вносим, тол…"
type textarea "x"
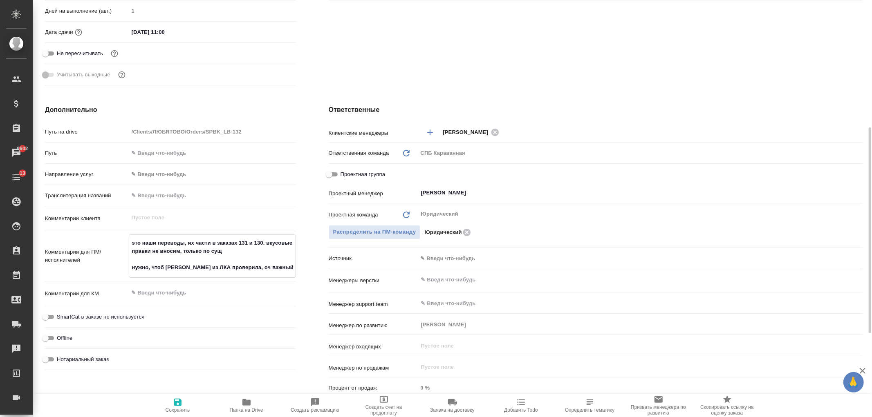
type textarea "x"
type textarea "это наши переводы, их части в заказах 131 и 130. вкусовые правки не вносим, тол…"
type textarea "x"
click at [183, 405] on span "Сохранить" at bounding box center [177, 406] width 59 height 16
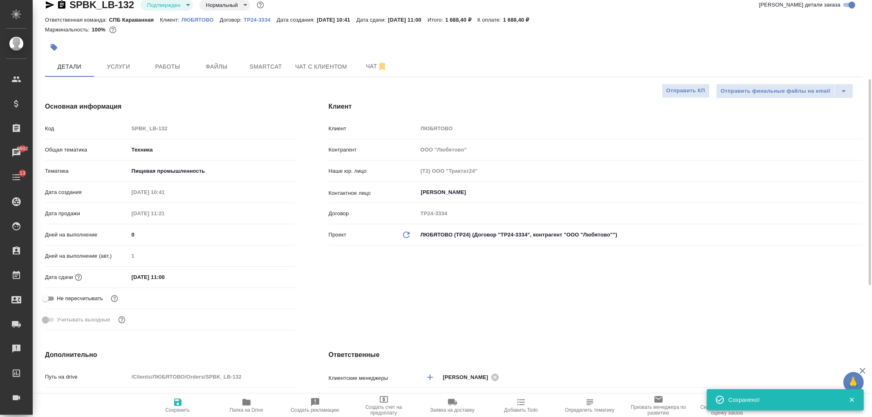
scroll to position [0, 0]
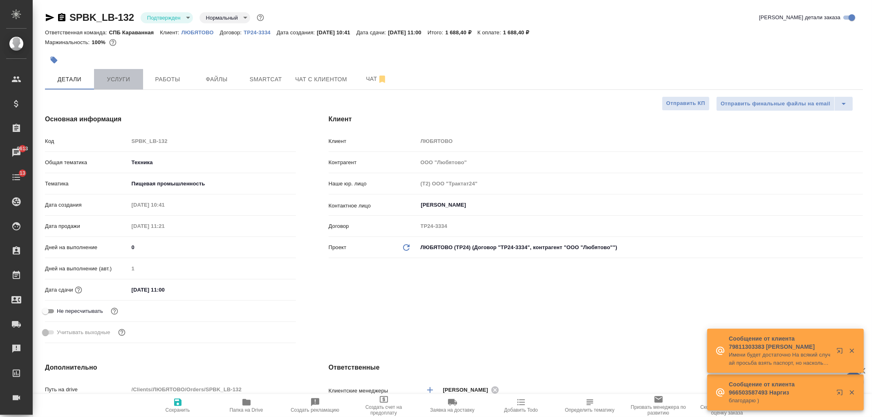
click at [123, 84] on span "Услуги" at bounding box center [118, 79] width 39 height 10
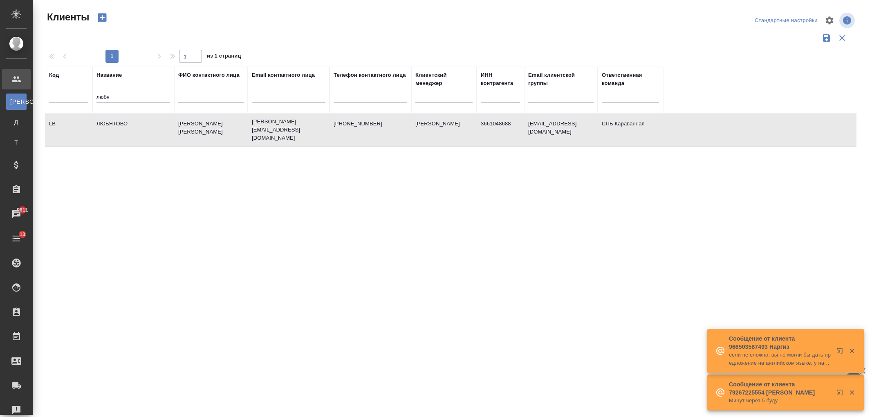
select select "RU"
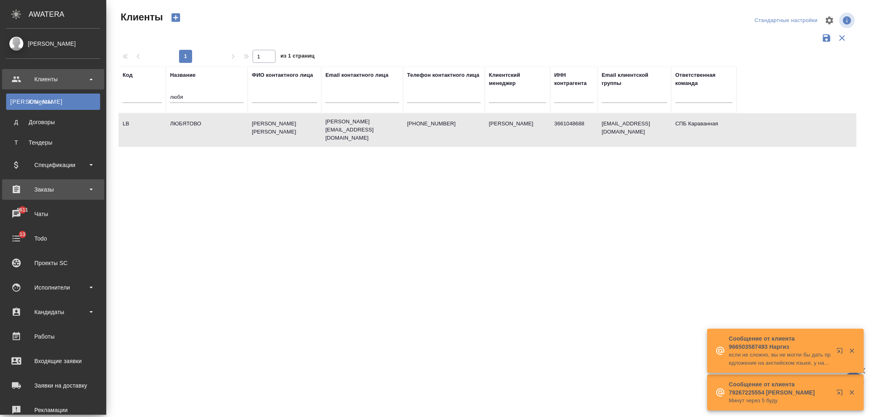
click at [65, 193] on div "Заказы" at bounding box center [53, 189] width 94 height 12
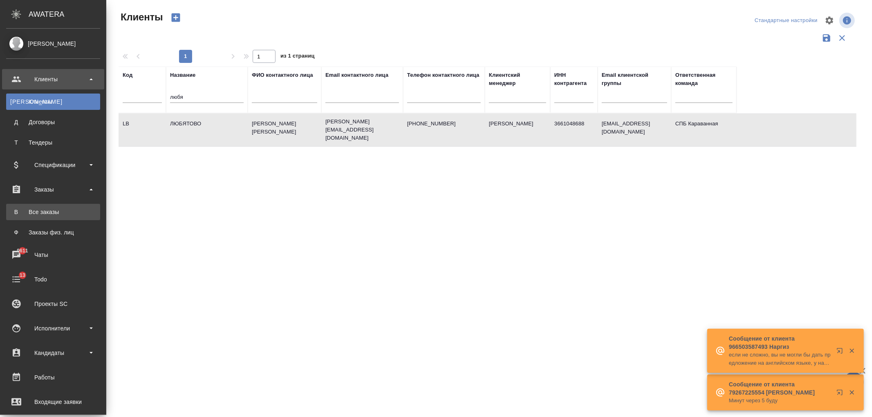
click at [65, 217] on link "В Все заказы" at bounding box center [53, 212] width 94 height 16
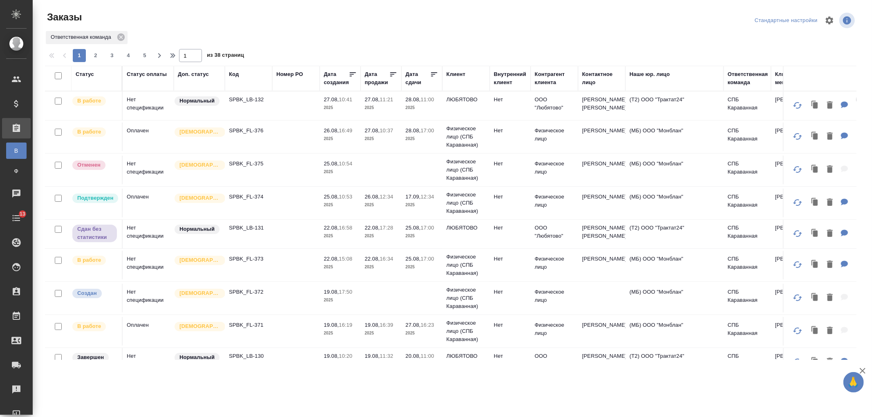
click at [451, 72] on div "Клиент" at bounding box center [455, 74] width 19 height 8
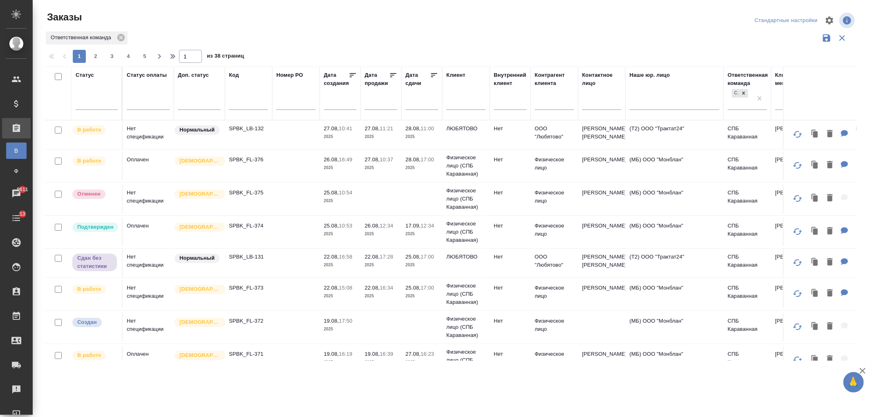
click at [460, 101] on input "text" at bounding box center [465, 104] width 39 height 10
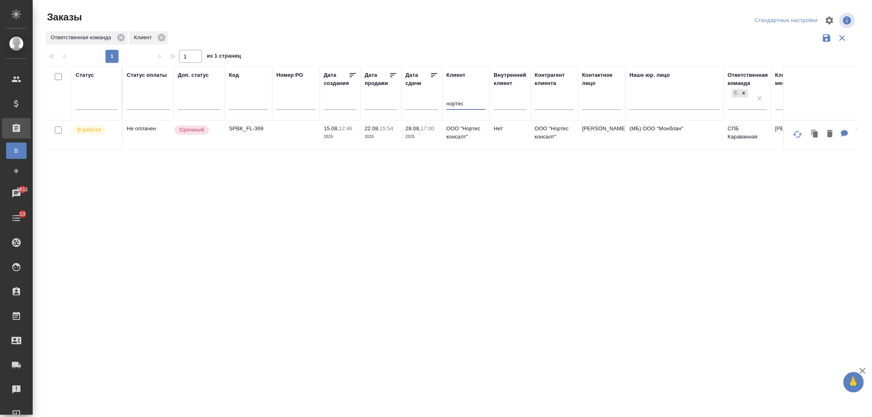
type input "нортес"
click at [304, 134] on td at bounding box center [295, 135] width 47 height 29
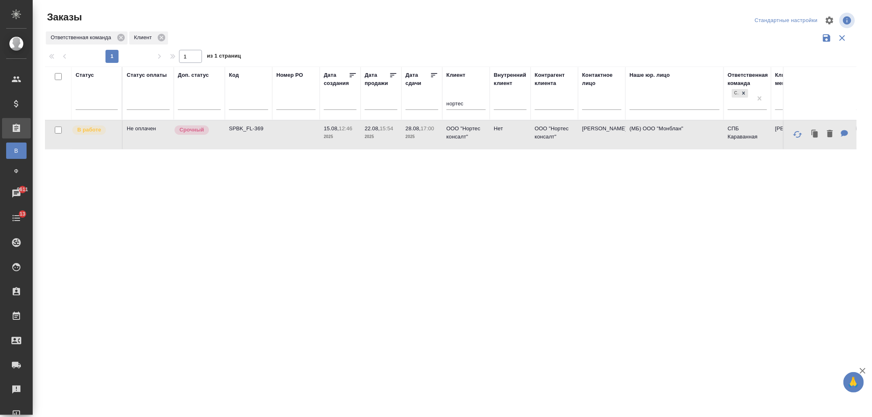
click at [304, 134] on td at bounding box center [295, 135] width 47 height 29
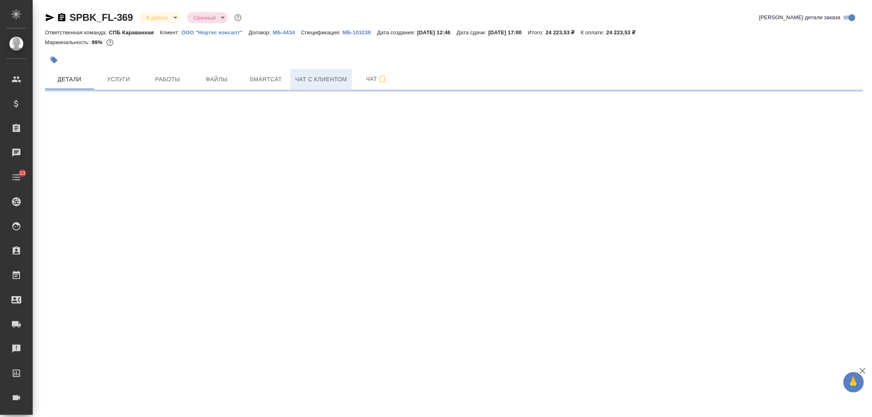
select select "RU"
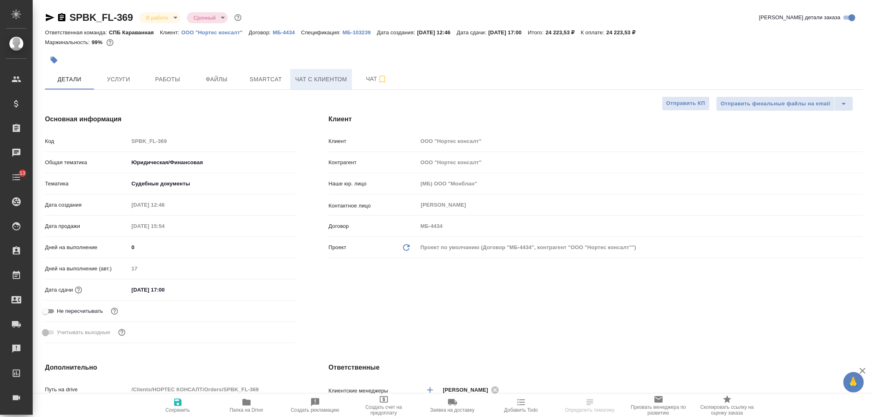
type textarea "x"
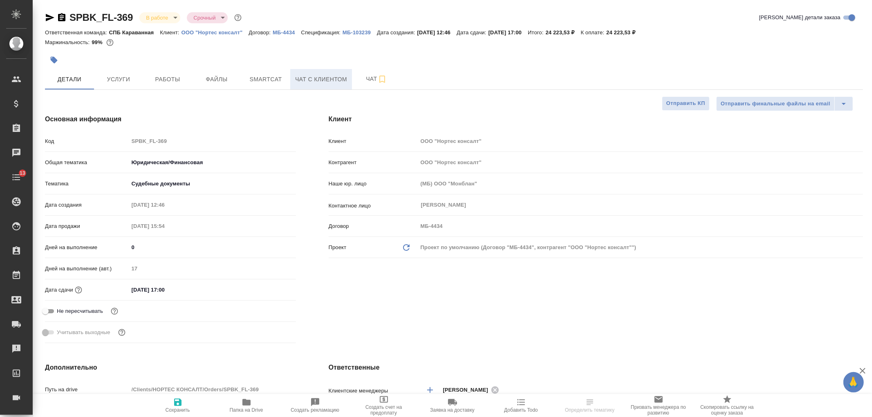
type textarea "x"
click at [336, 83] on span "Чат с клиентом" at bounding box center [321, 79] width 52 height 10
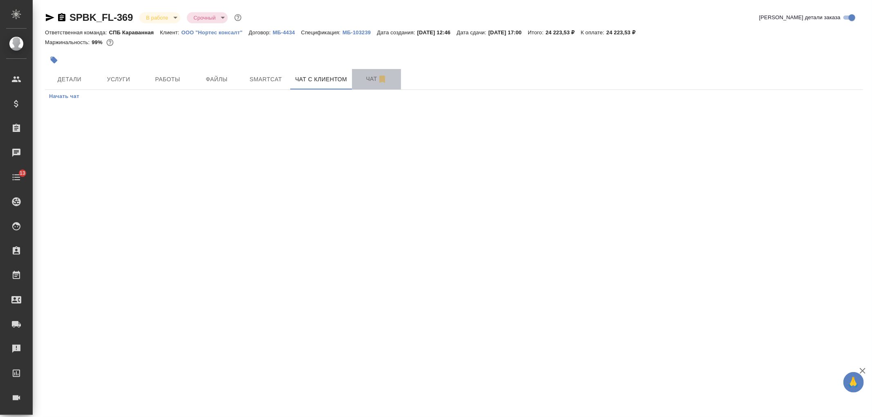
click at [365, 80] on span "Чат" at bounding box center [376, 79] width 39 height 10
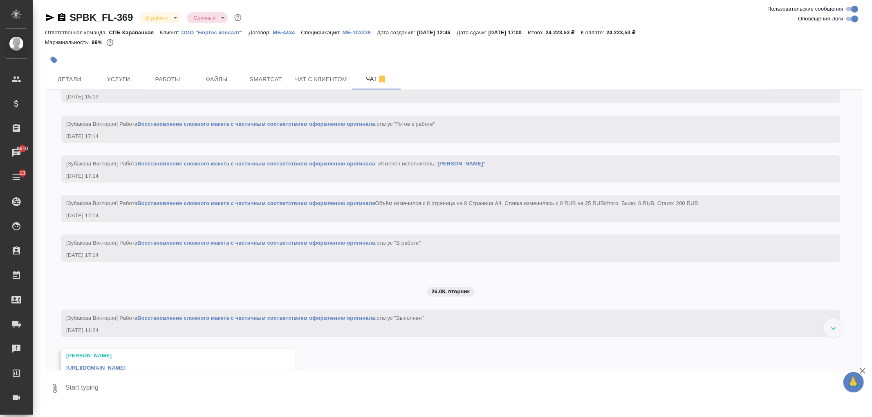
scroll to position [2371, 0]
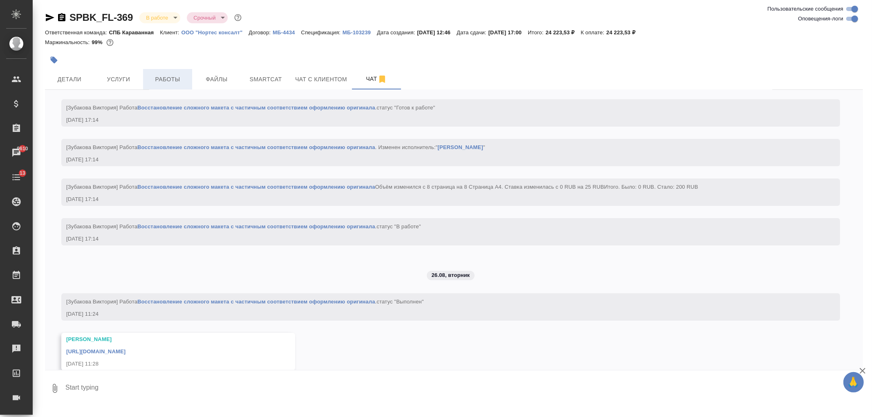
click at [171, 84] on span "Работы" at bounding box center [167, 79] width 39 height 10
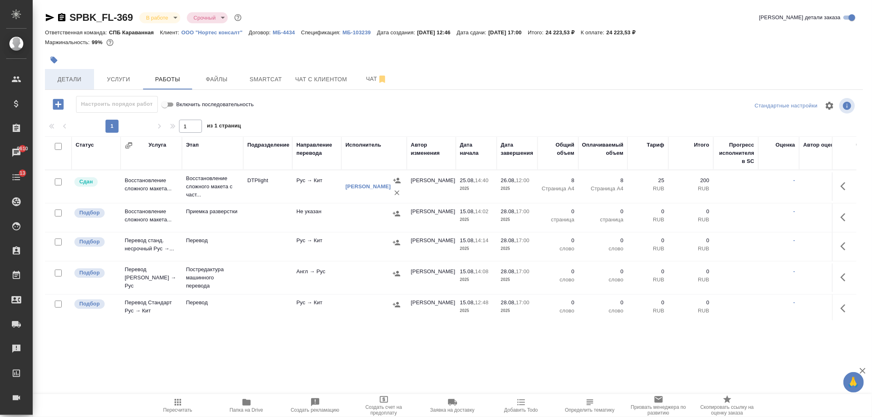
click at [70, 81] on span "Детали" at bounding box center [69, 79] width 39 height 10
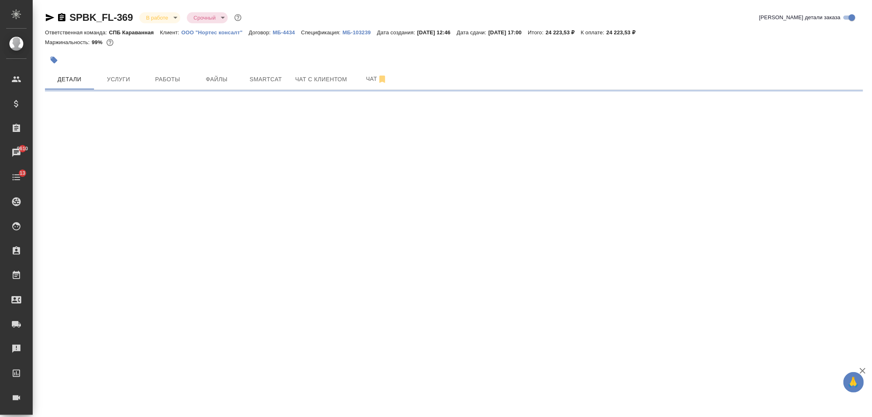
select select "RU"
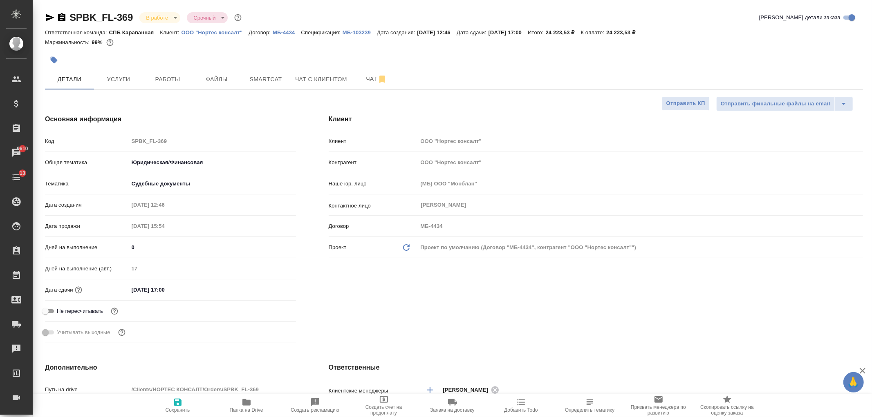
type textarea "x"
click at [557, 279] on div "Клиент Клиент ООО "Нортес консалт" Контрагент ООО "Нортес консалт" Наше юр. лиц…" at bounding box center [595, 230] width 567 height 265
click at [165, 81] on span "Работы" at bounding box center [167, 79] width 39 height 10
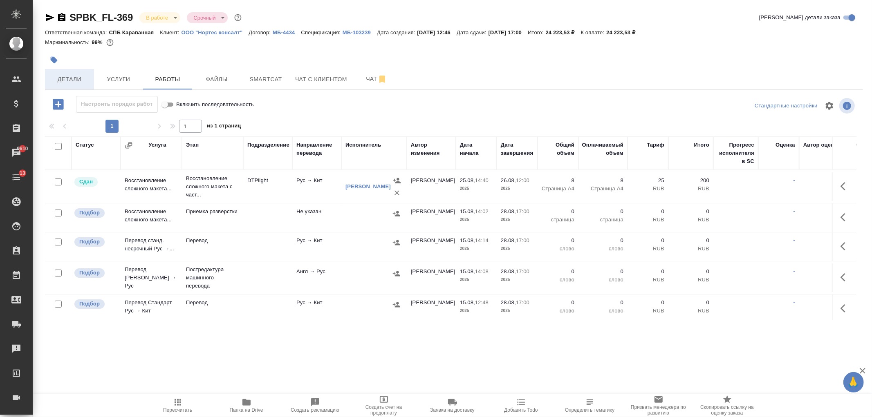
click at [74, 86] on button "Детали" at bounding box center [69, 79] width 49 height 20
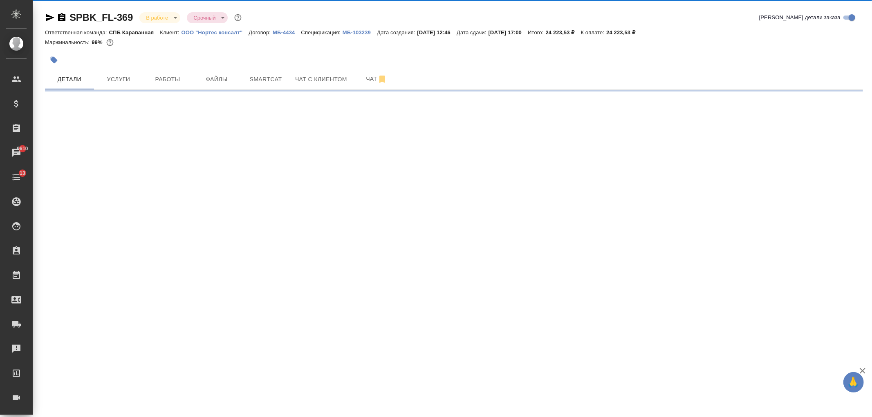
select select "RU"
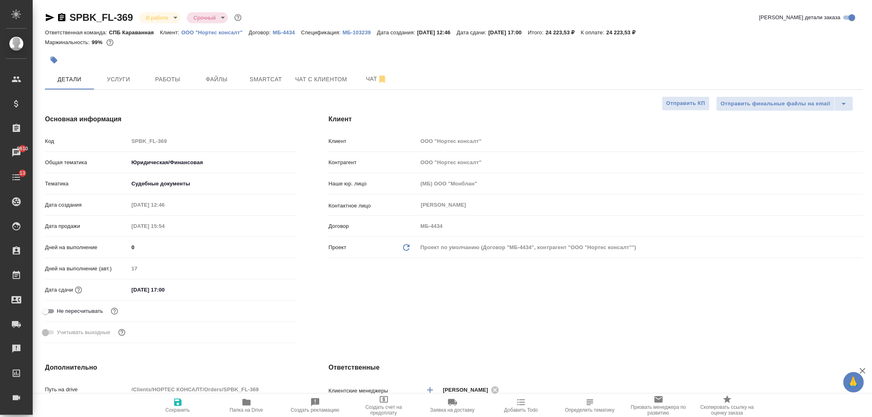
type textarea "x"
click at [662, 329] on div "Клиент Клиент ООО "Нортес консалт" Контрагент ООО "Нортес консалт" Наше юр. лиц…" at bounding box center [595, 230] width 567 height 265
click at [46, 17] on icon "button" at bounding box center [50, 18] width 10 height 10
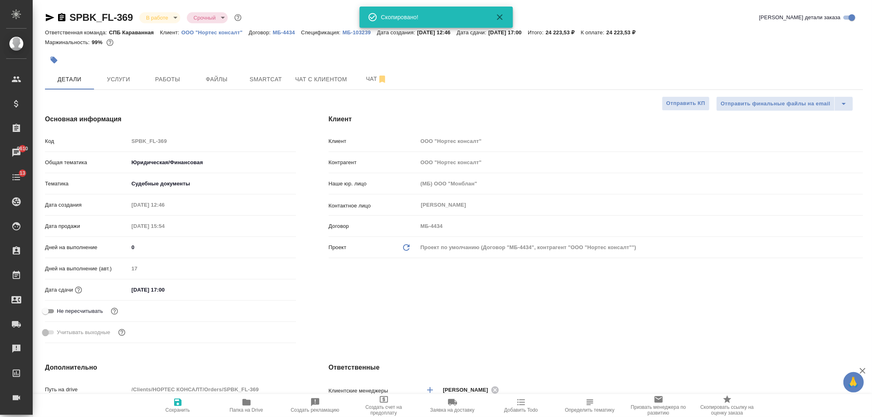
type textarea "x"
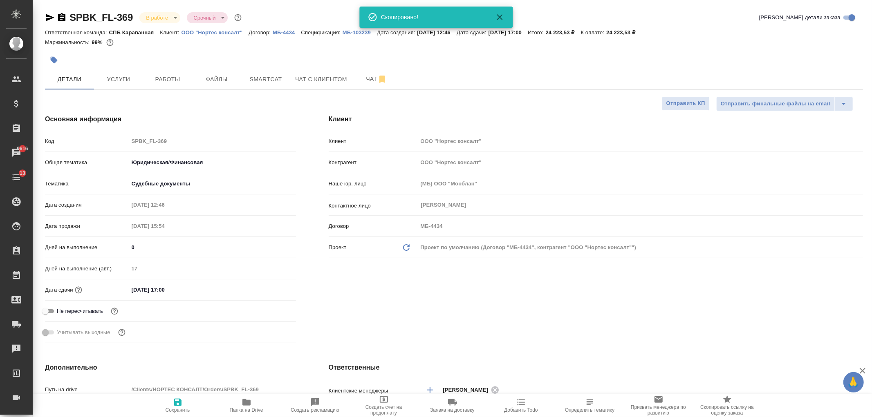
type textarea "x"
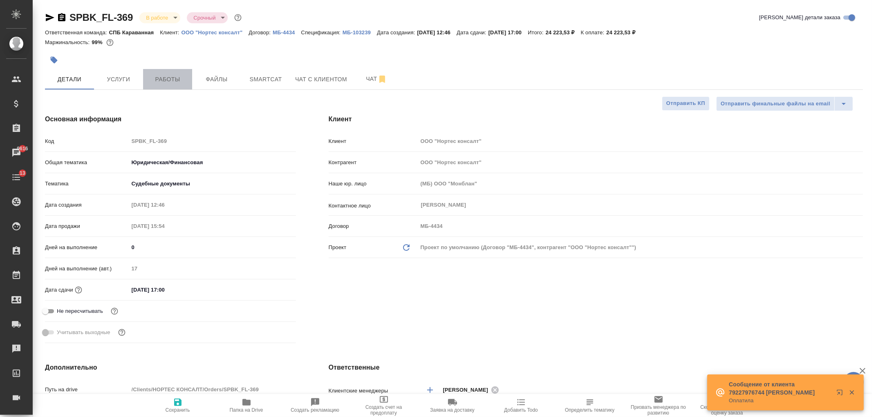
click at [175, 83] on span "Работы" at bounding box center [167, 79] width 39 height 10
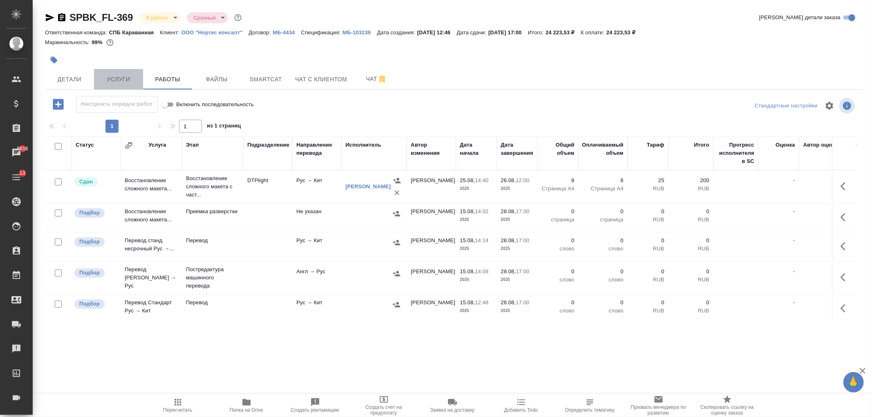
click at [120, 81] on span "Услуги" at bounding box center [118, 79] width 39 height 10
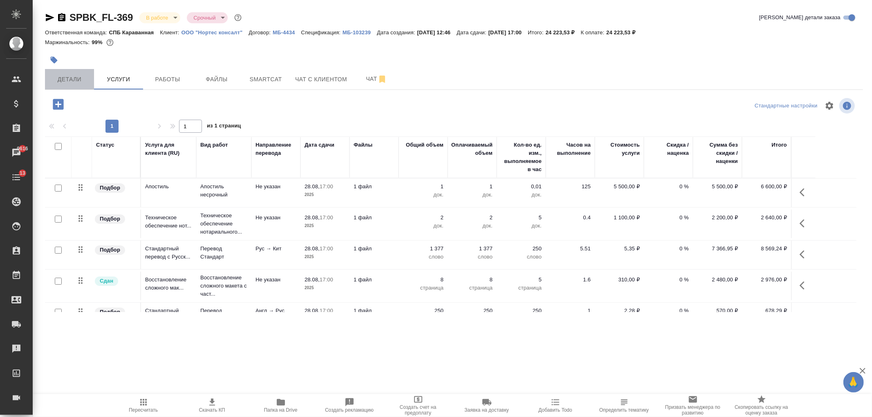
click at [74, 79] on span "Детали" at bounding box center [69, 79] width 39 height 10
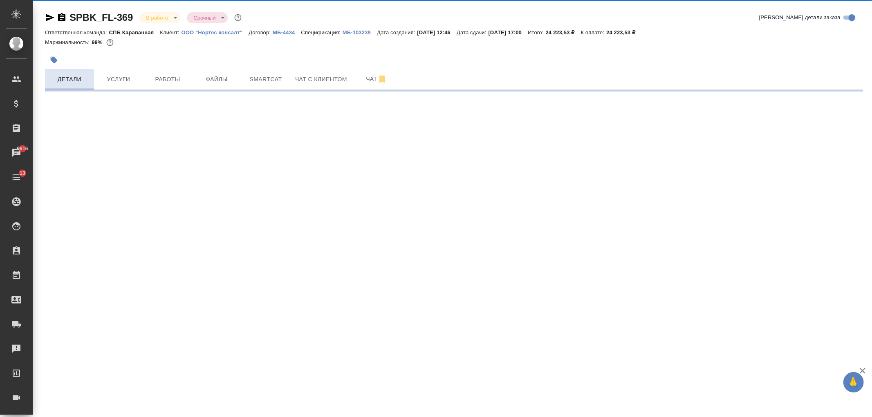
select select "RU"
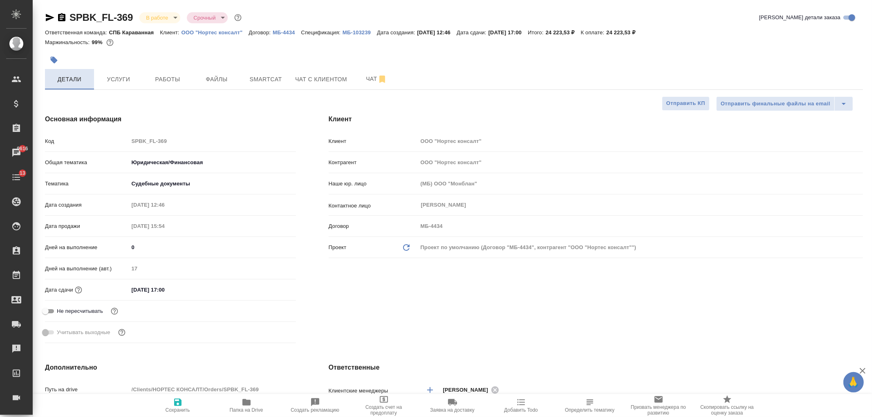
type textarea "x"
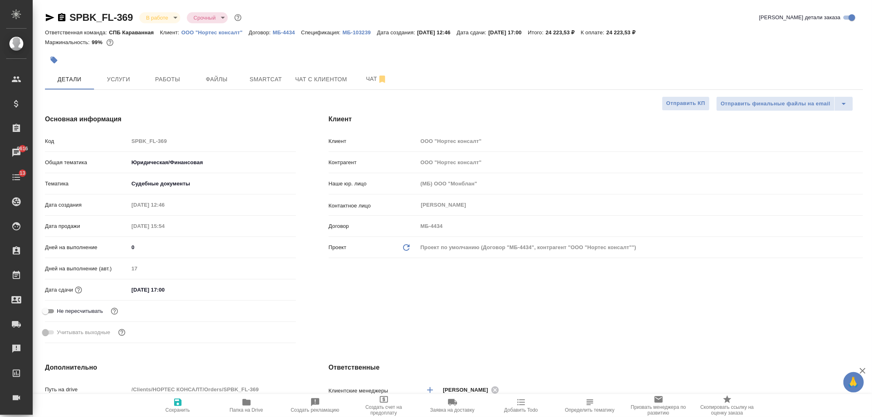
type textarea "x"
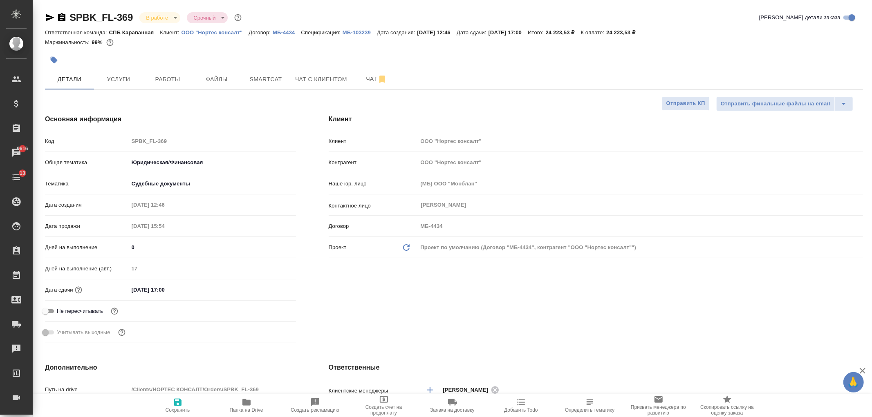
type textarea "x"
